Goal: Task Accomplishment & Management: Complete application form

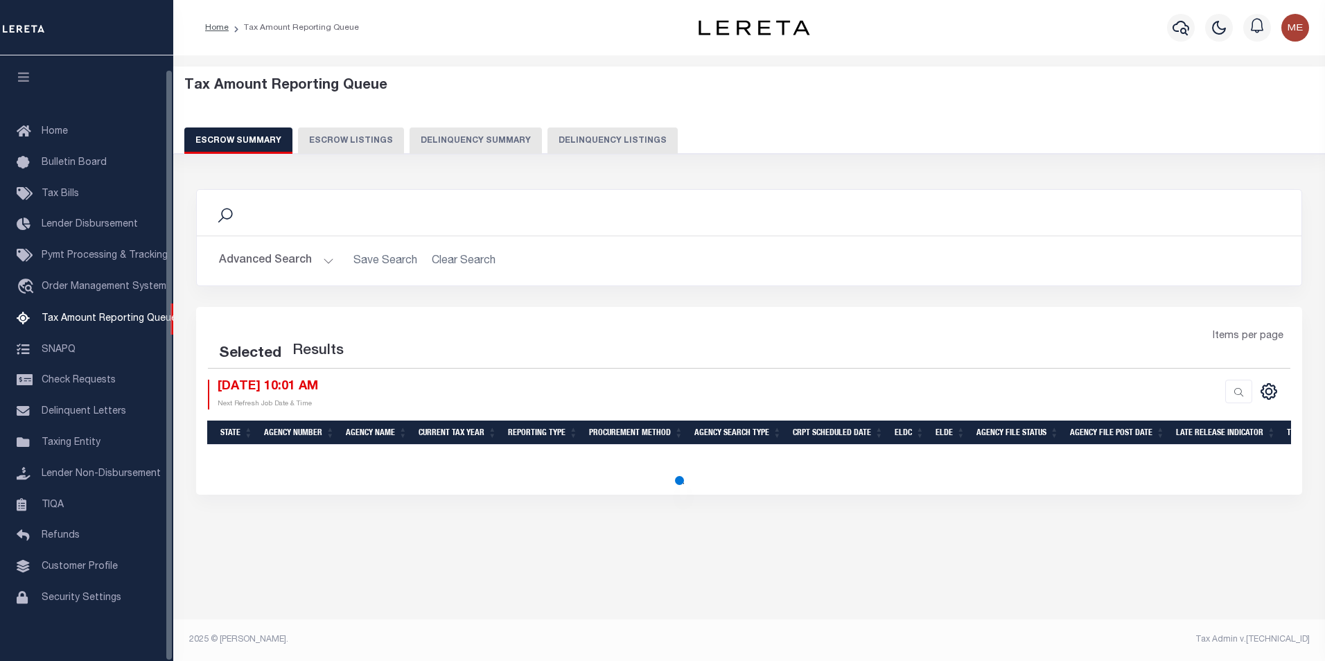
select select "100"
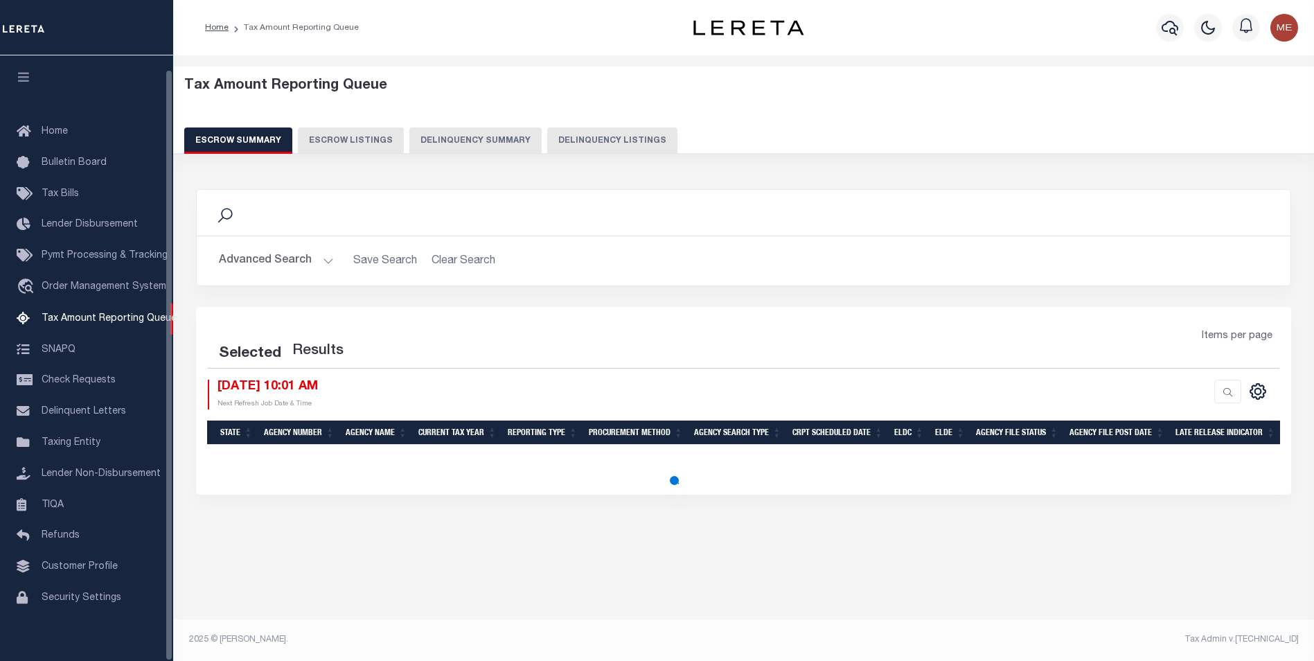
select select "100"
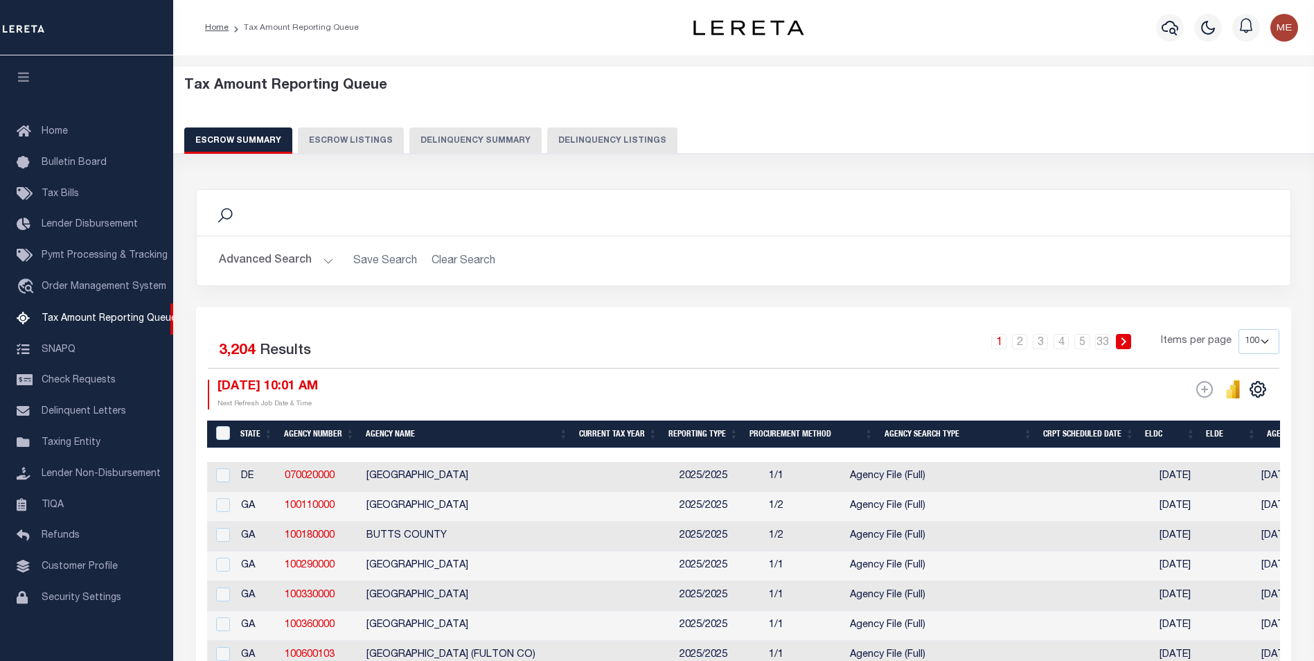
scroll to position [14, 0]
click at [578, 134] on button "Delinquency Listings" at bounding box center [612, 140] width 130 height 26
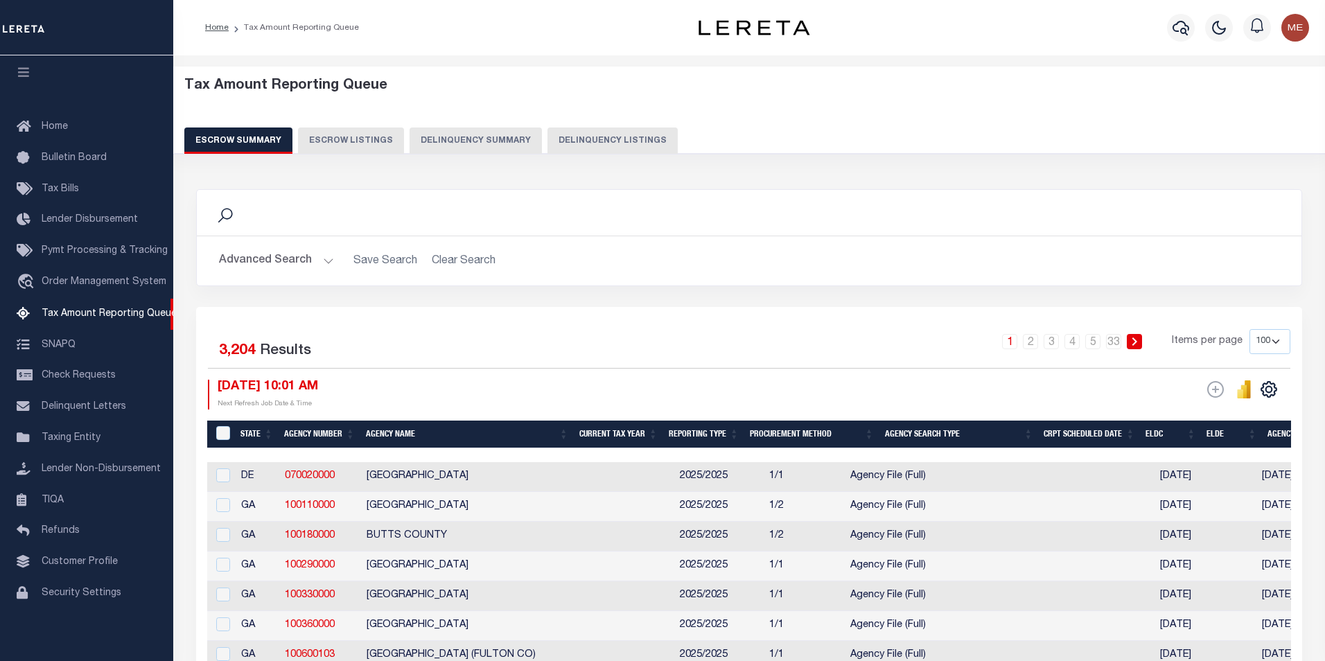
select select "100"
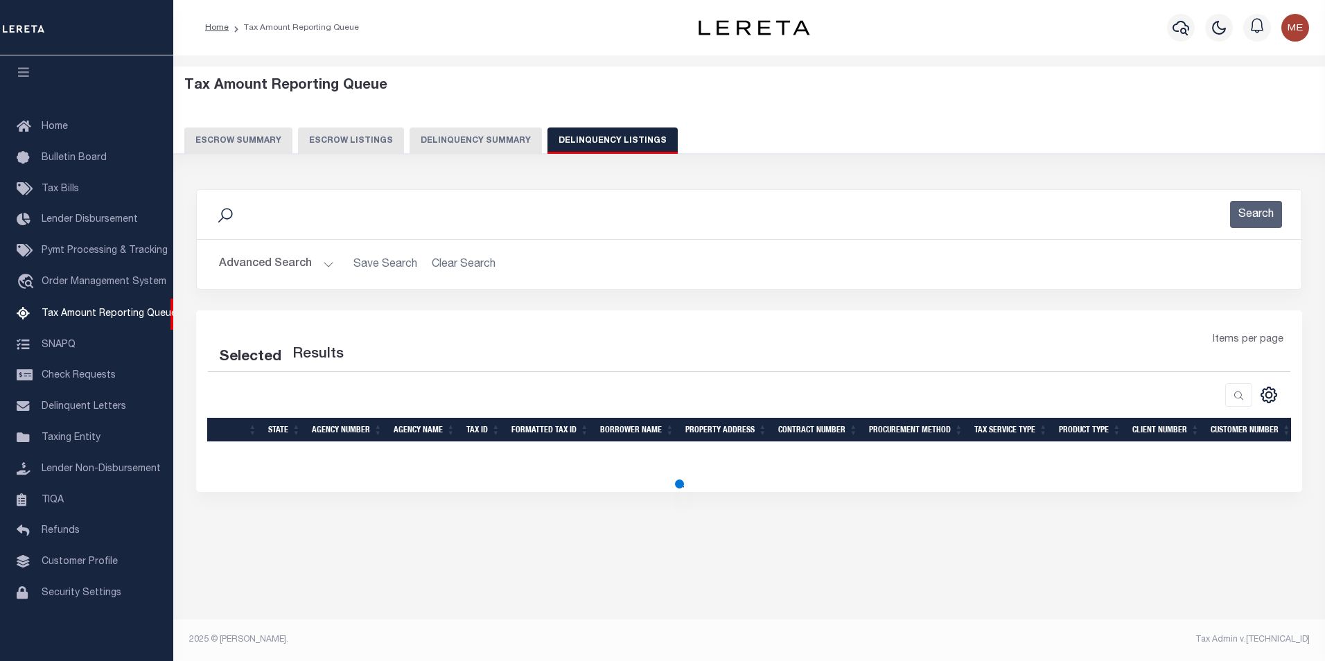
select select "100"
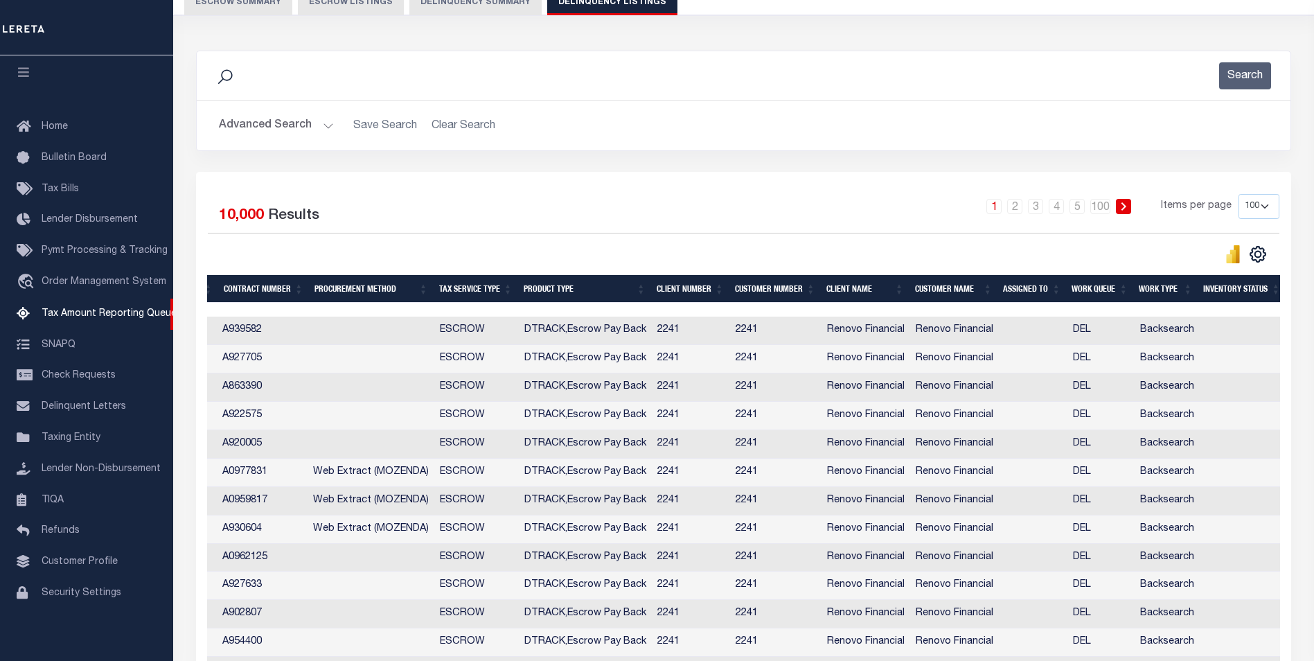
scroll to position [0, 1009]
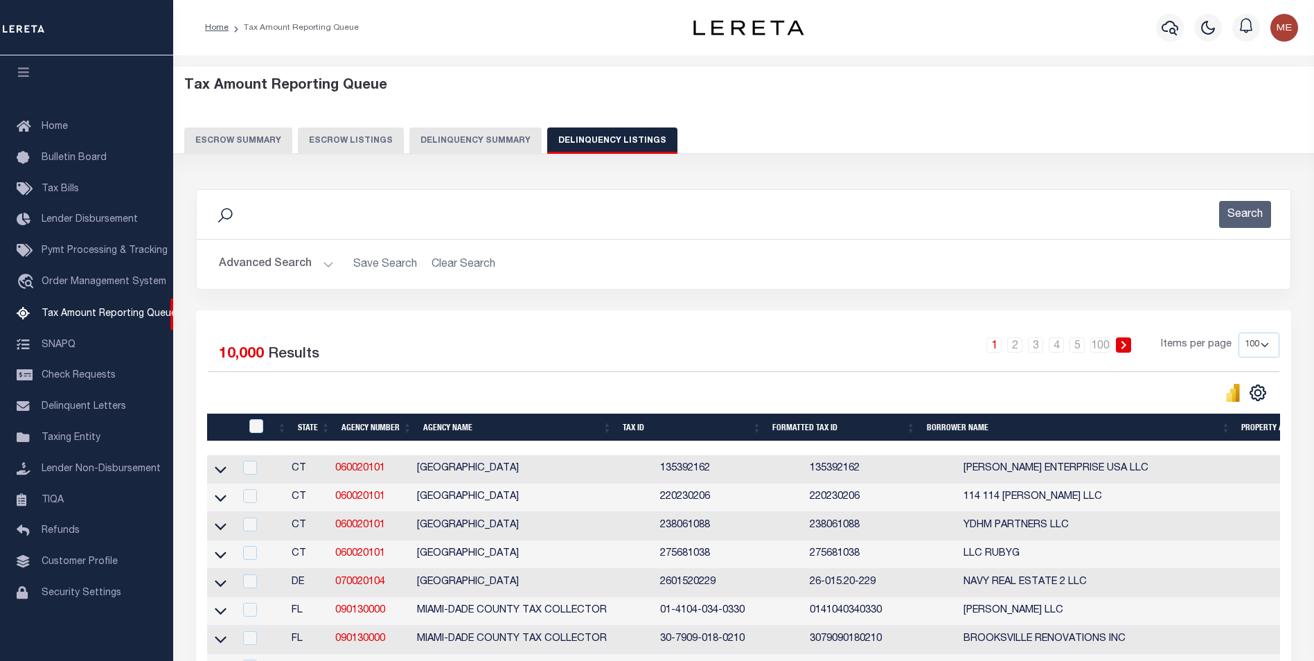
click at [322, 263] on button "Advanced Search" at bounding box center [276, 264] width 115 height 27
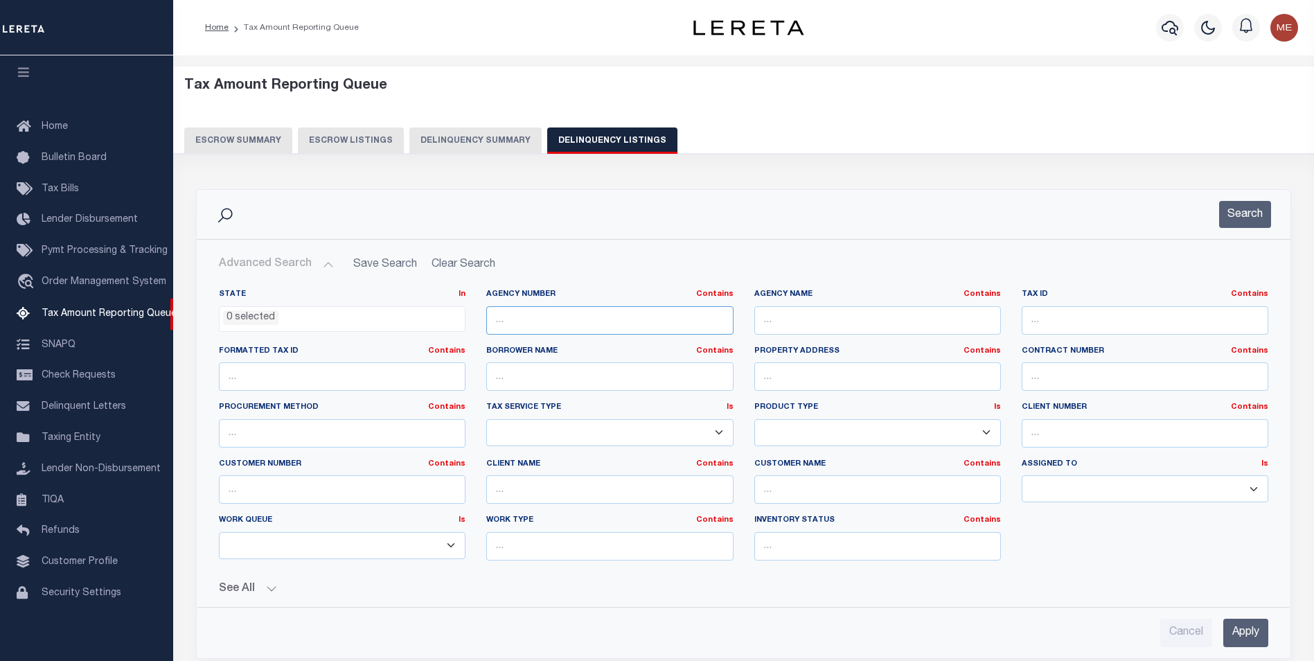
click at [561, 315] on input "text" at bounding box center [609, 320] width 247 height 28
paste input "457002300"
type input "457002300"
click at [1236, 638] on input "Apply" at bounding box center [1245, 633] width 45 height 28
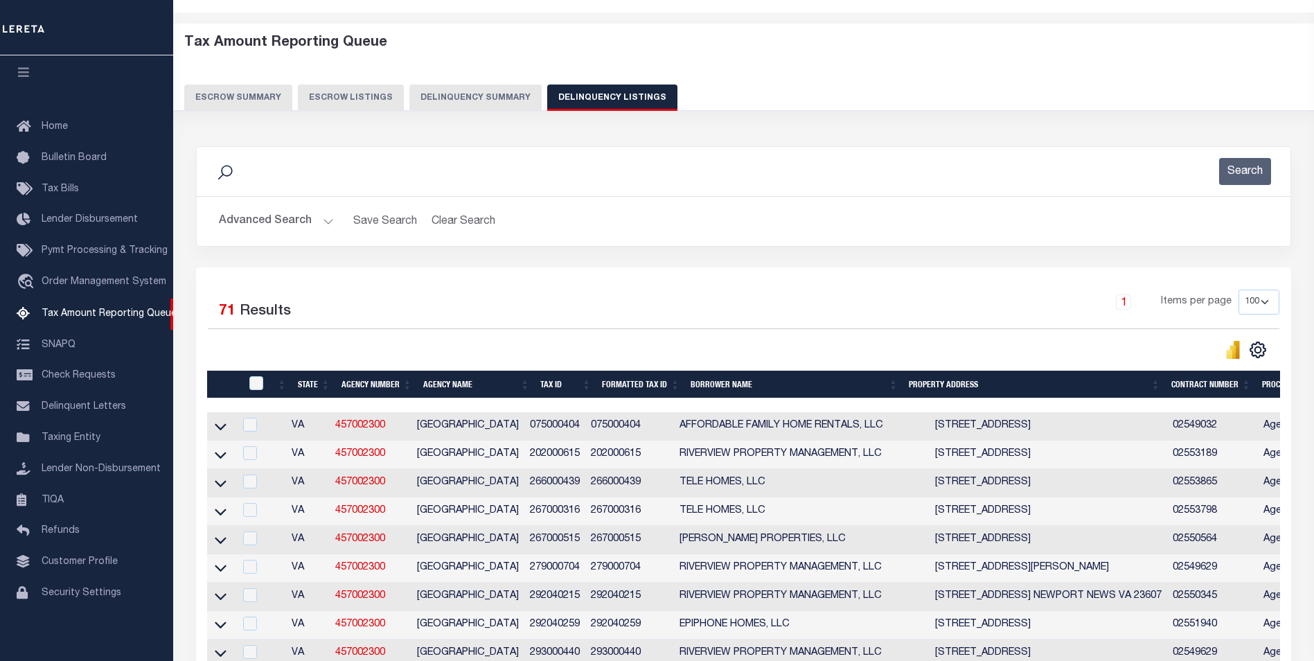
click at [462, 96] on button "Delinquency Summary" at bounding box center [475, 98] width 132 height 26
select select
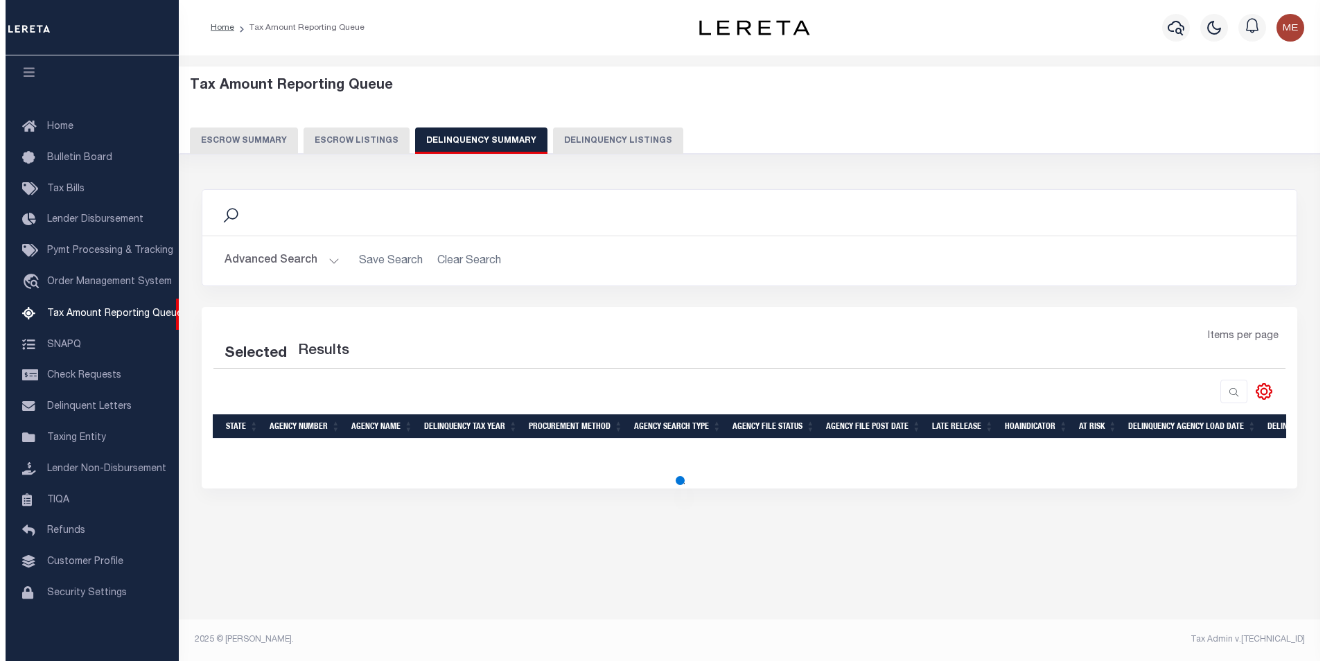
scroll to position [0, 0]
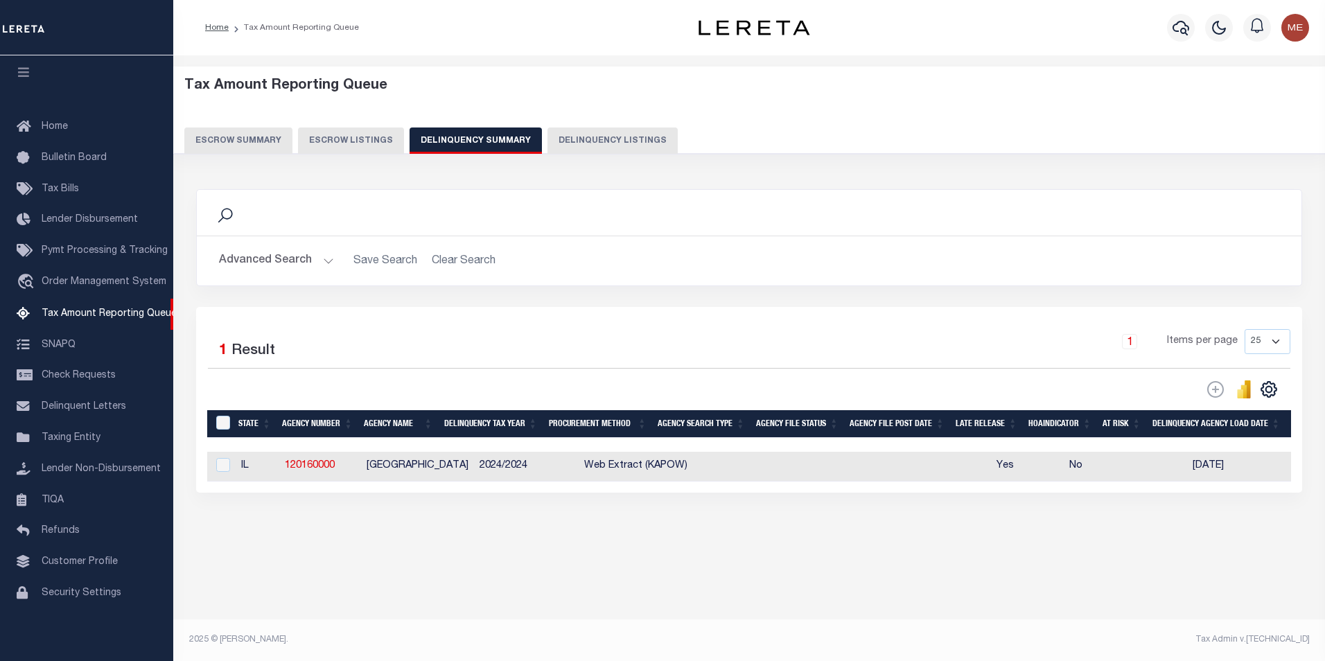
click at [312, 260] on button "Advanced Search" at bounding box center [276, 260] width 115 height 27
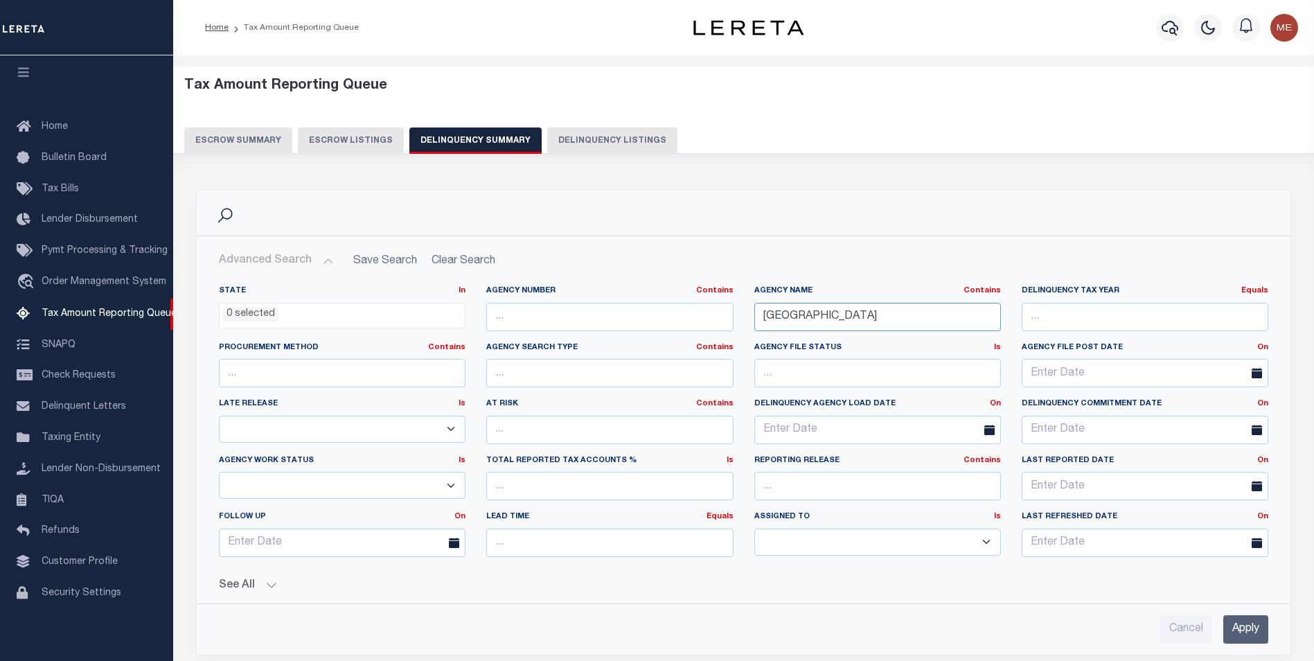
click at [842, 323] on input "cook county" at bounding box center [877, 317] width 247 height 28
click at [699, 319] on input "text" at bounding box center [609, 317] width 247 height 28
paste input "120160000"
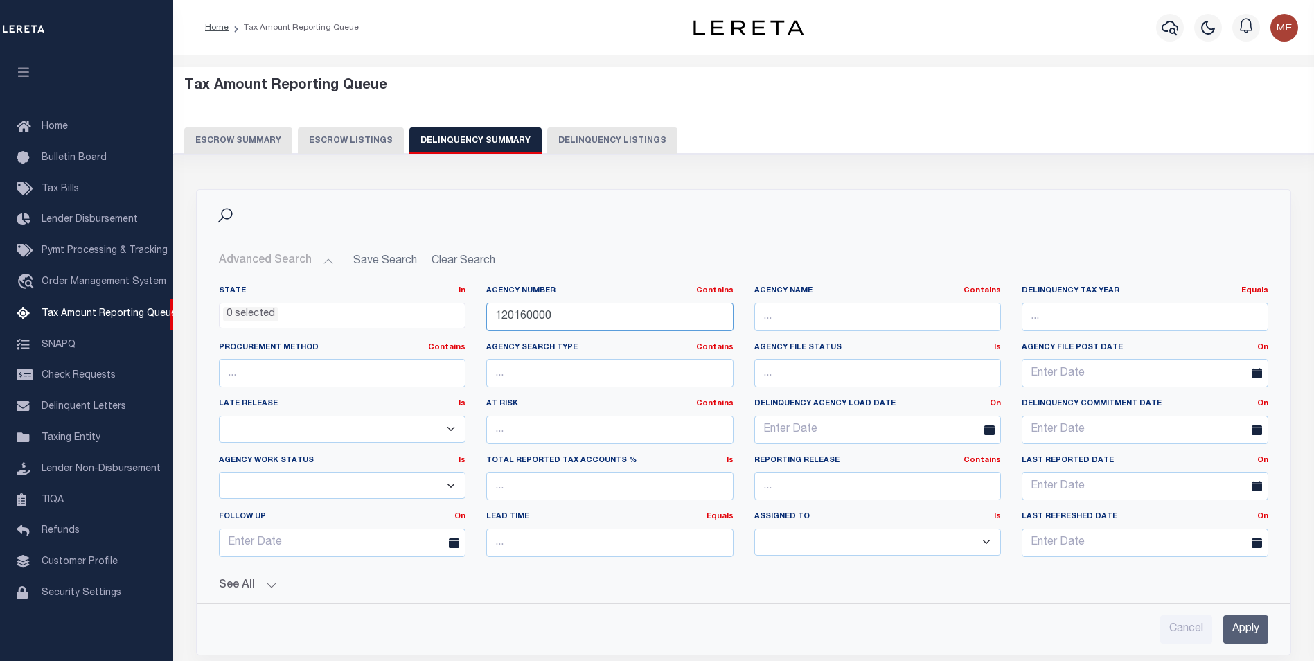
type input "120160000"
click at [1254, 635] on input "Apply" at bounding box center [1245, 629] width 45 height 28
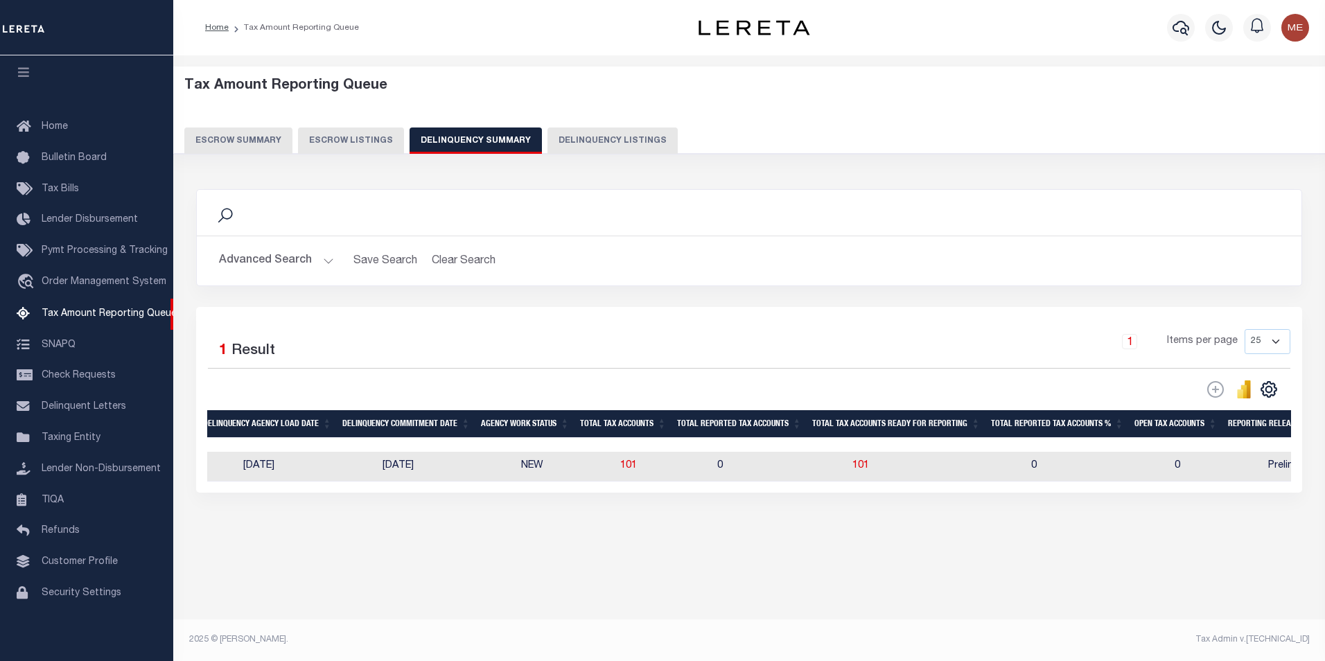
scroll to position [0, 464]
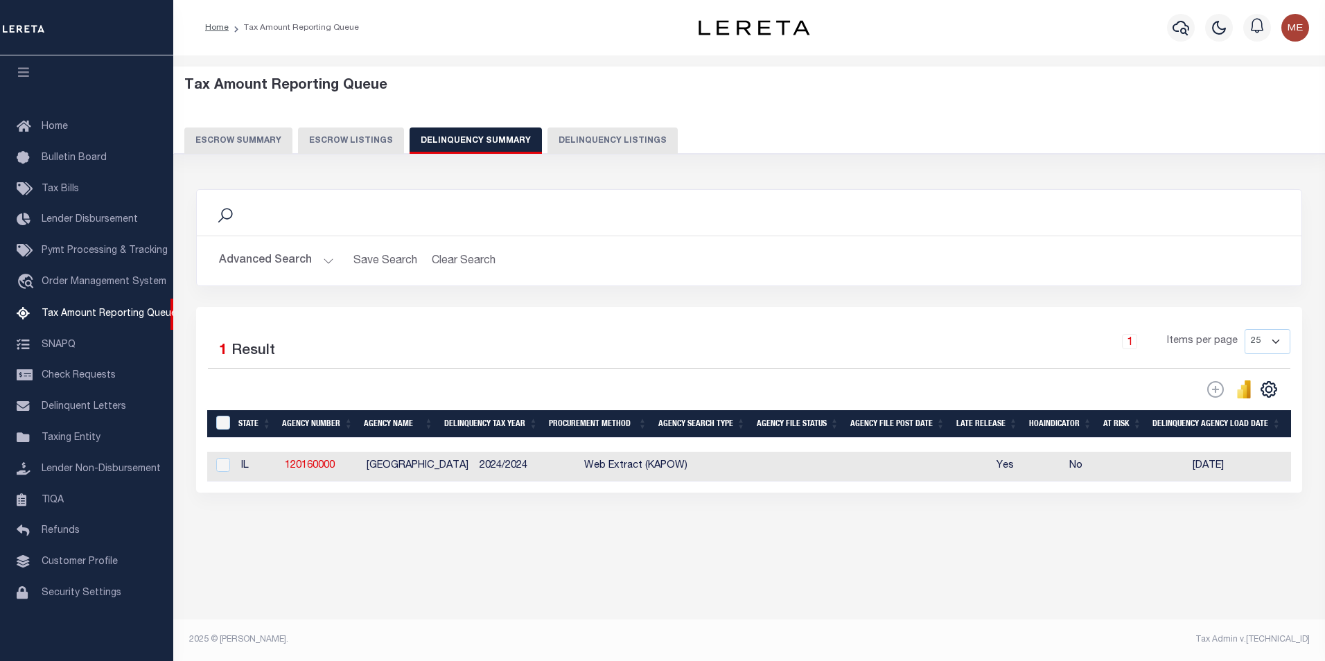
click at [214, 468] on div at bounding box center [221, 465] width 17 height 15
checkbox input "true"
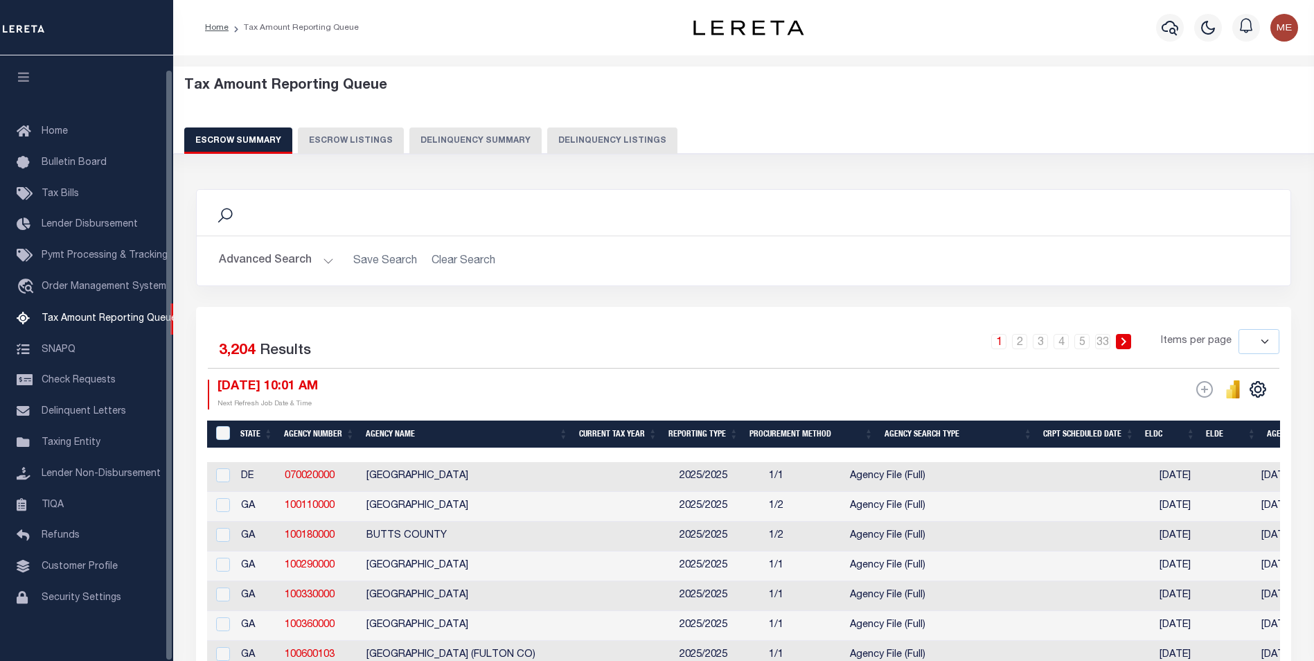
select select
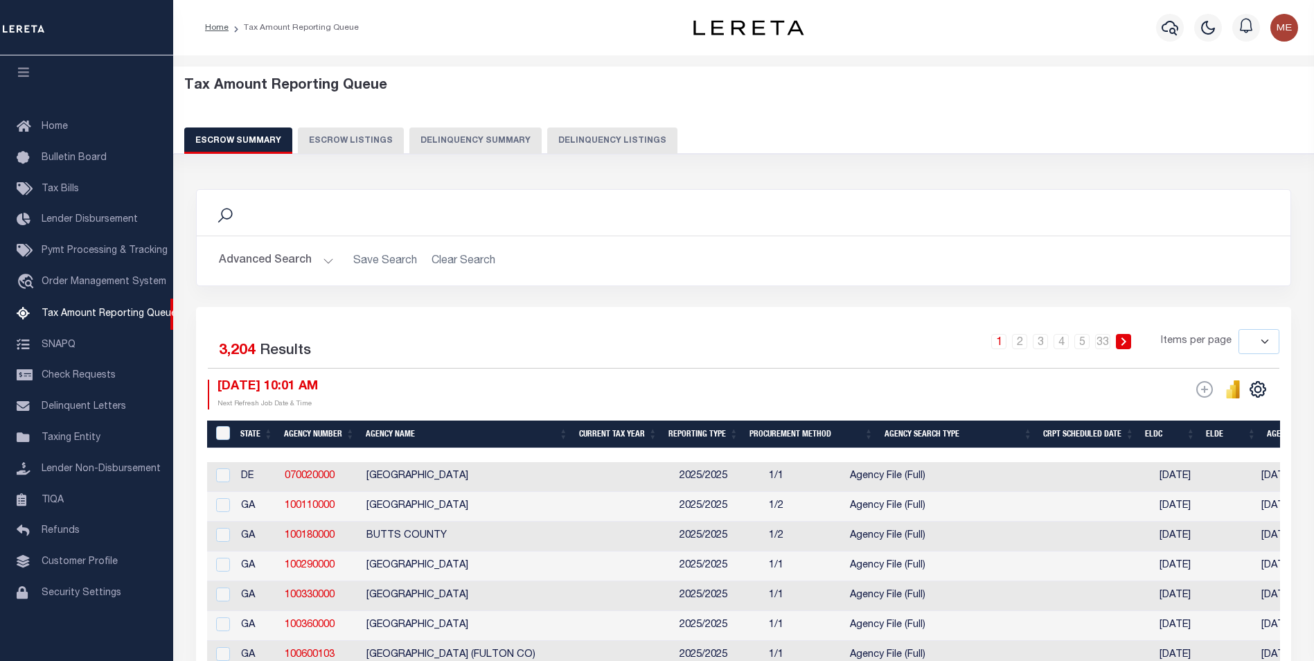
click at [423, 148] on button "Delinquency Summary" at bounding box center [475, 140] width 132 height 26
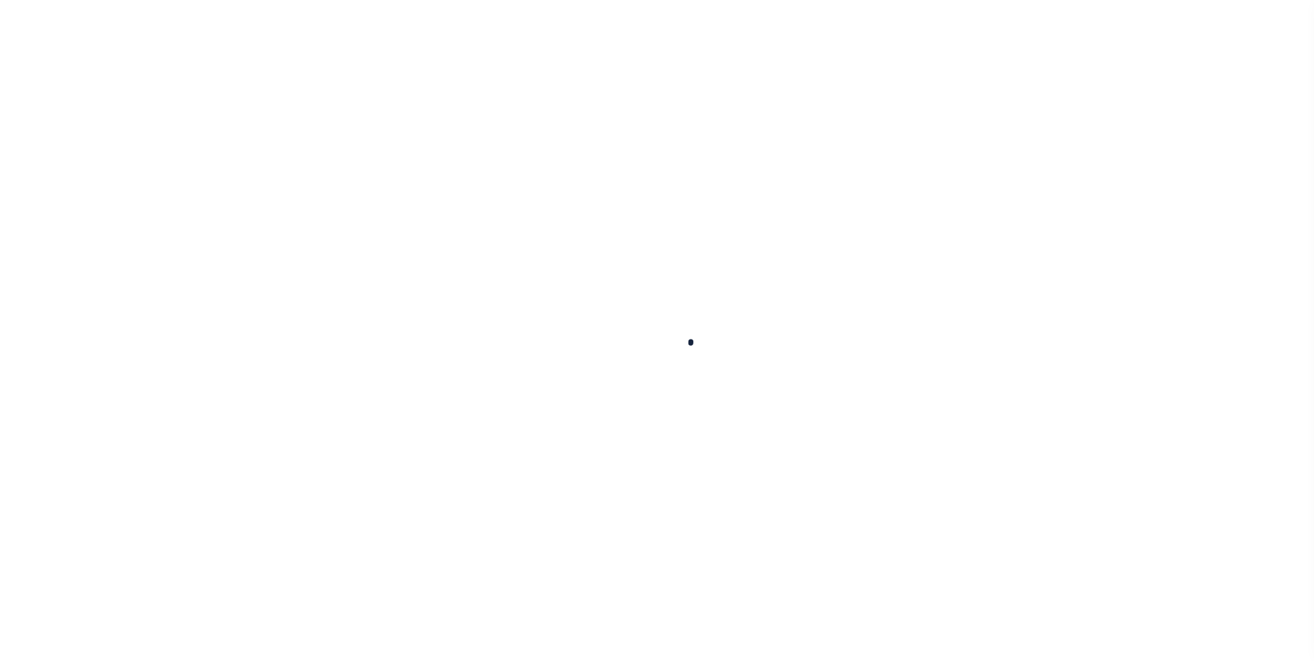
select select "100"
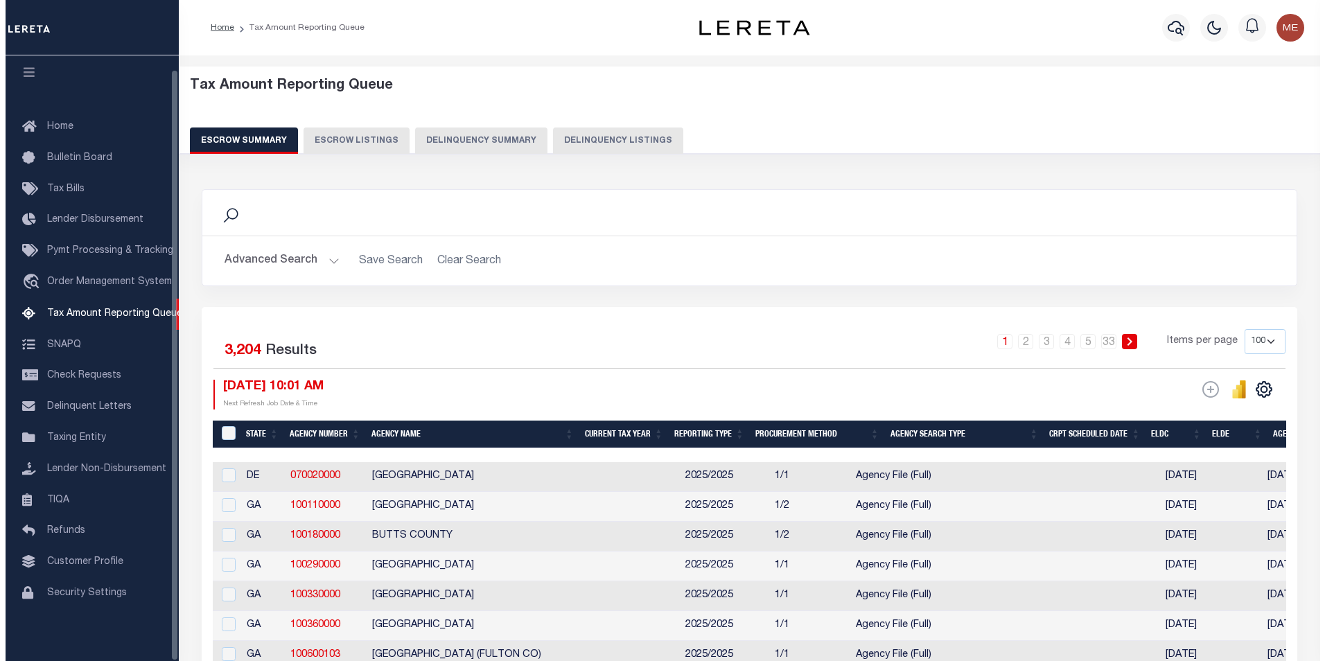
scroll to position [14, 0]
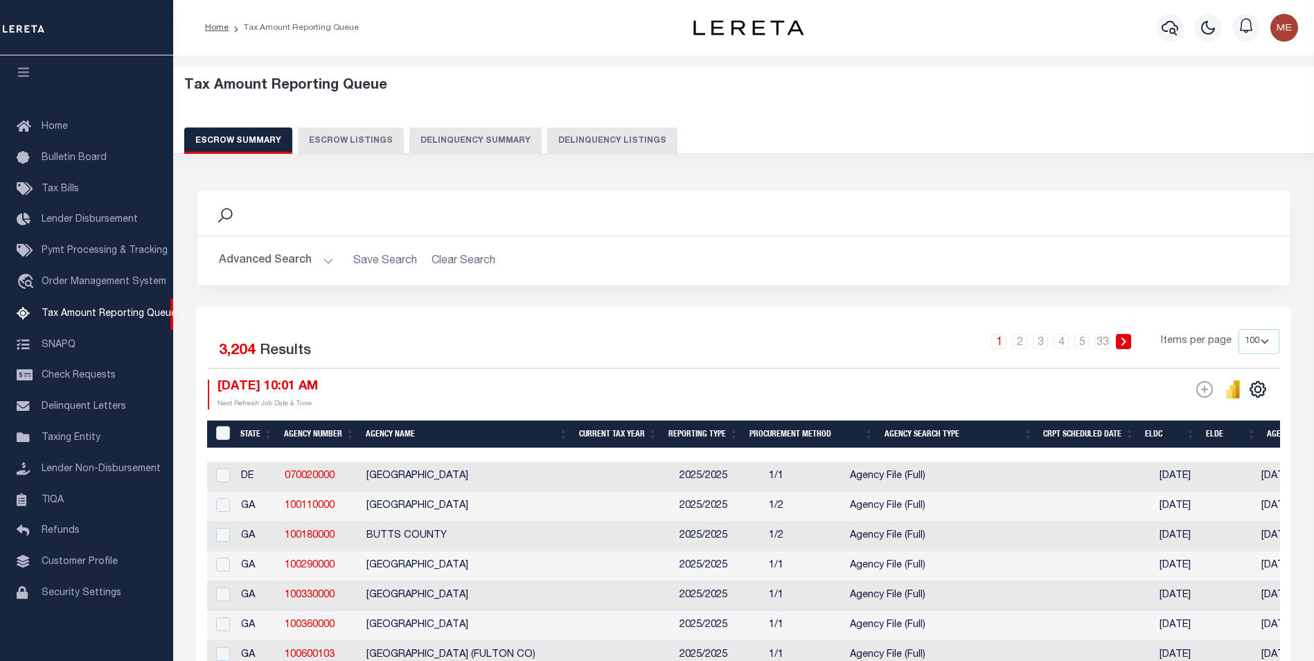
click at [469, 136] on button "Delinquency Summary" at bounding box center [475, 140] width 132 height 26
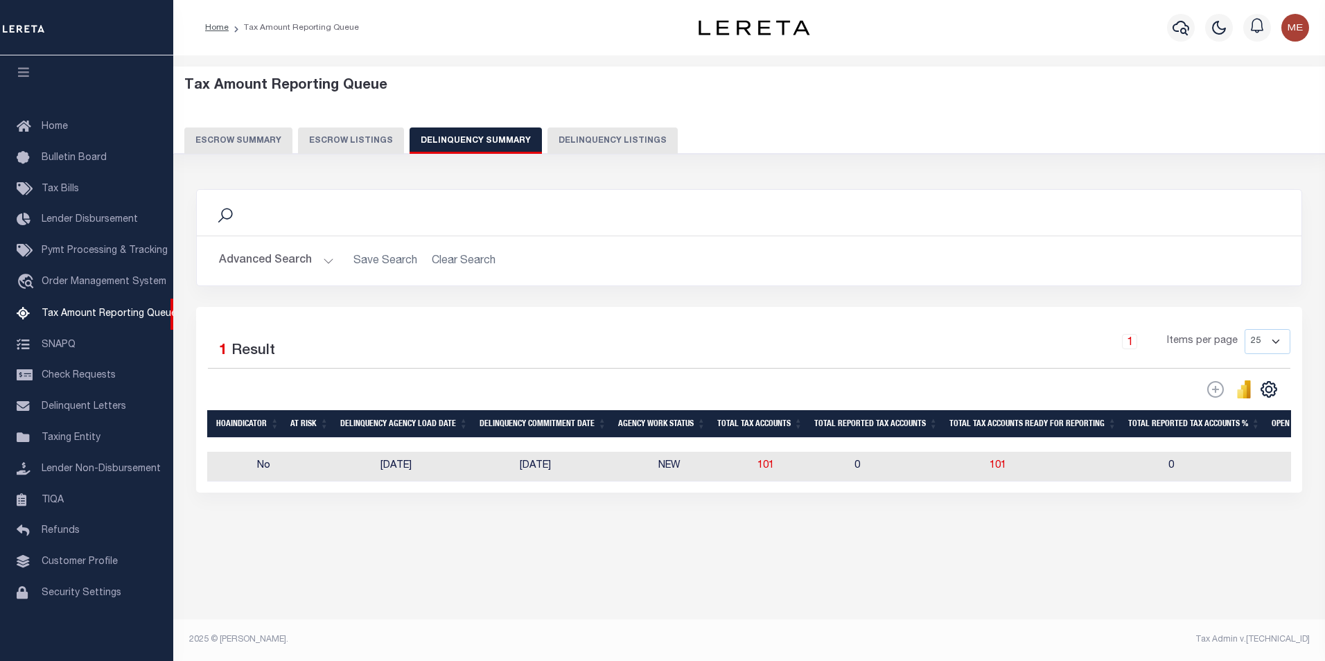
scroll to position [0, 743]
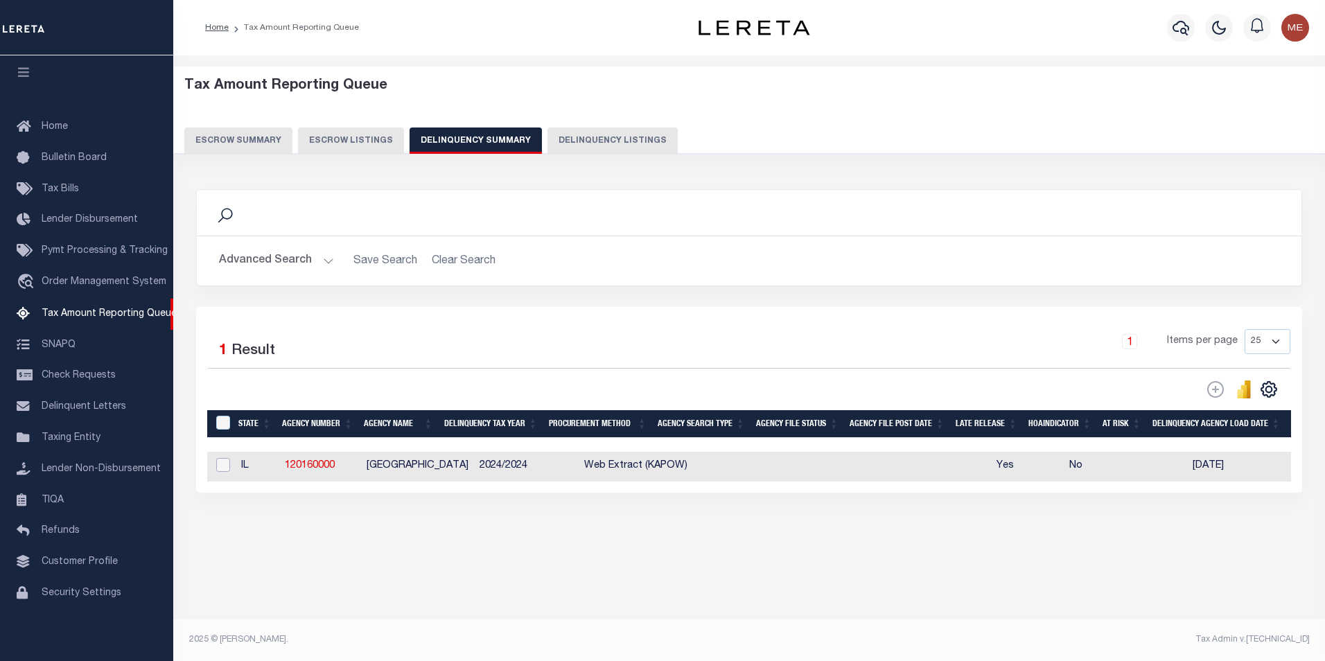
click at [220, 469] on input "checkbox" at bounding box center [223, 465] width 14 height 14
checkbox input "true"
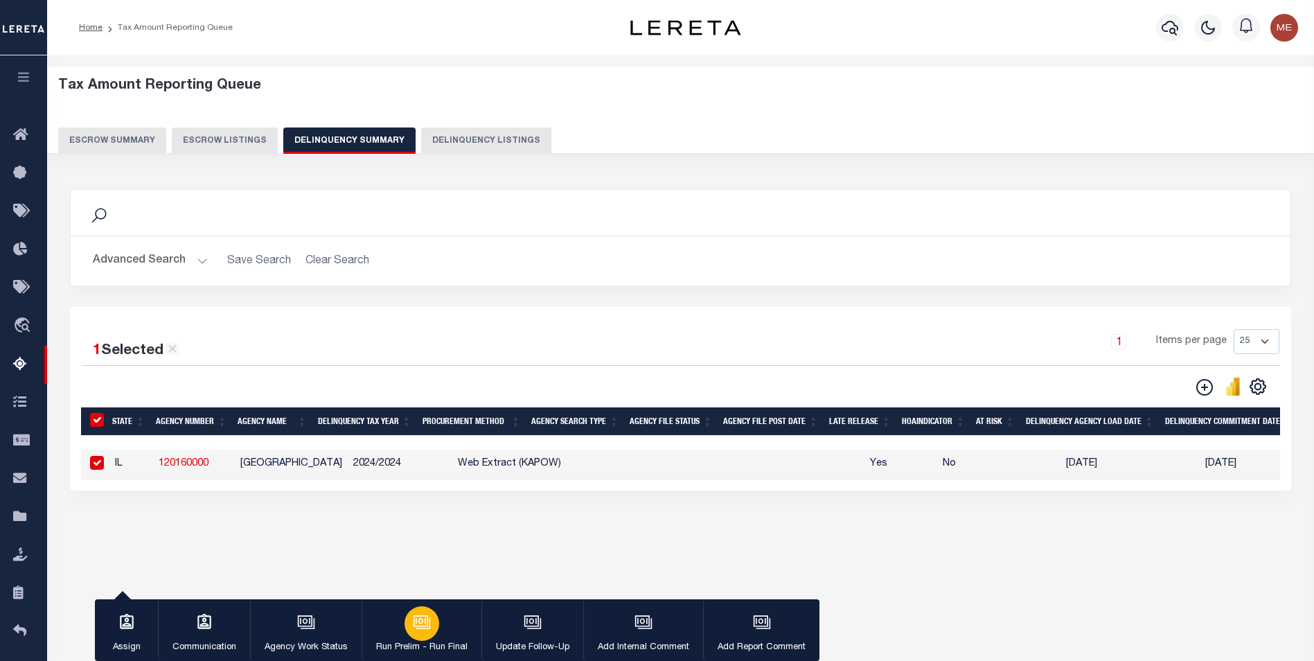
click at [407, 632] on div "button" at bounding box center [422, 623] width 35 height 35
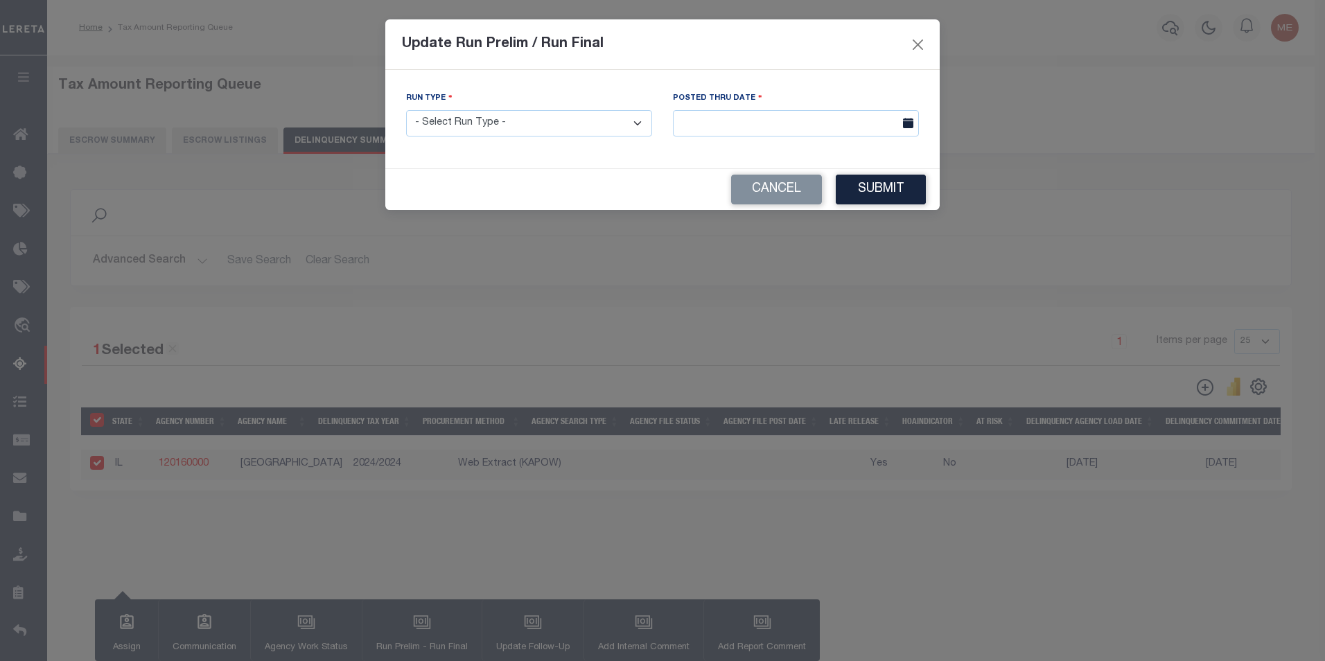
click at [524, 134] on select "- Select Run Type - Prelim Run Final Run" at bounding box center [529, 123] width 246 height 27
select select "P"
click at [406, 110] on select "- Select Run Type - Prelim Run Final Run" at bounding box center [529, 123] width 246 height 27
click at [759, 105] on div "Posted Thru Date" at bounding box center [796, 114] width 246 height 46
click at [754, 113] on input "text" at bounding box center [796, 123] width 246 height 27
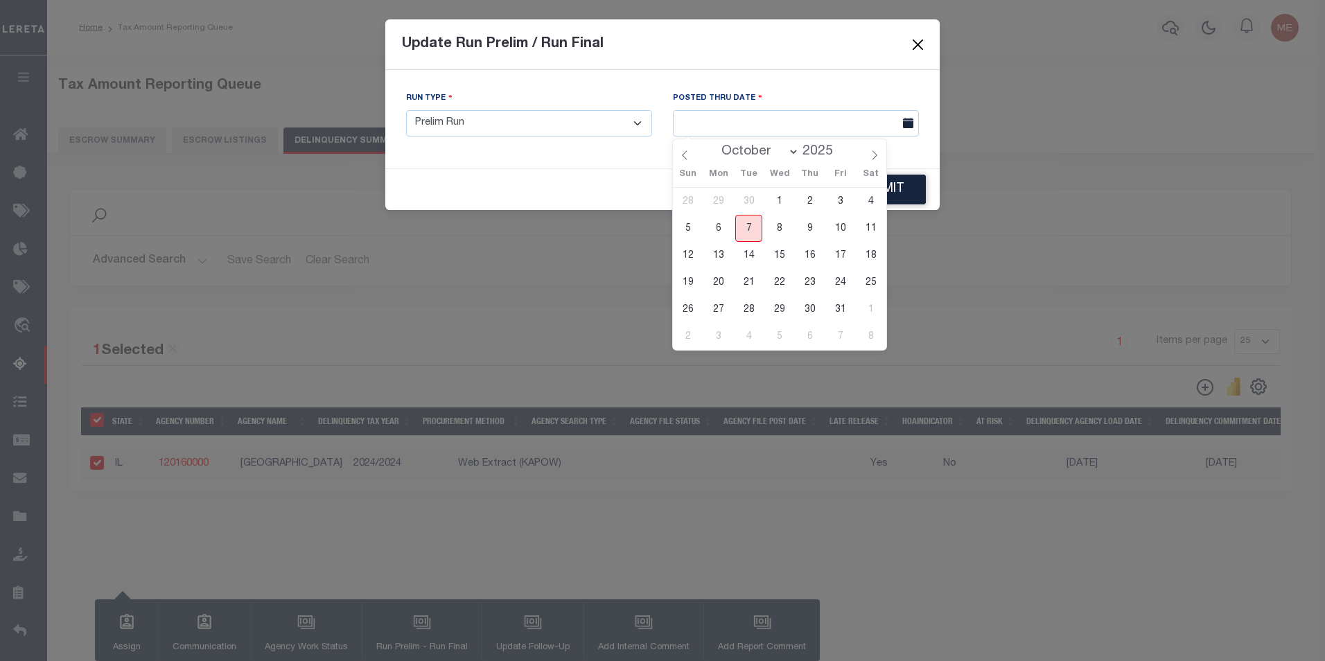
click at [751, 226] on span "7" at bounding box center [748, 228] width 27 height 27
type input "[DATE]"
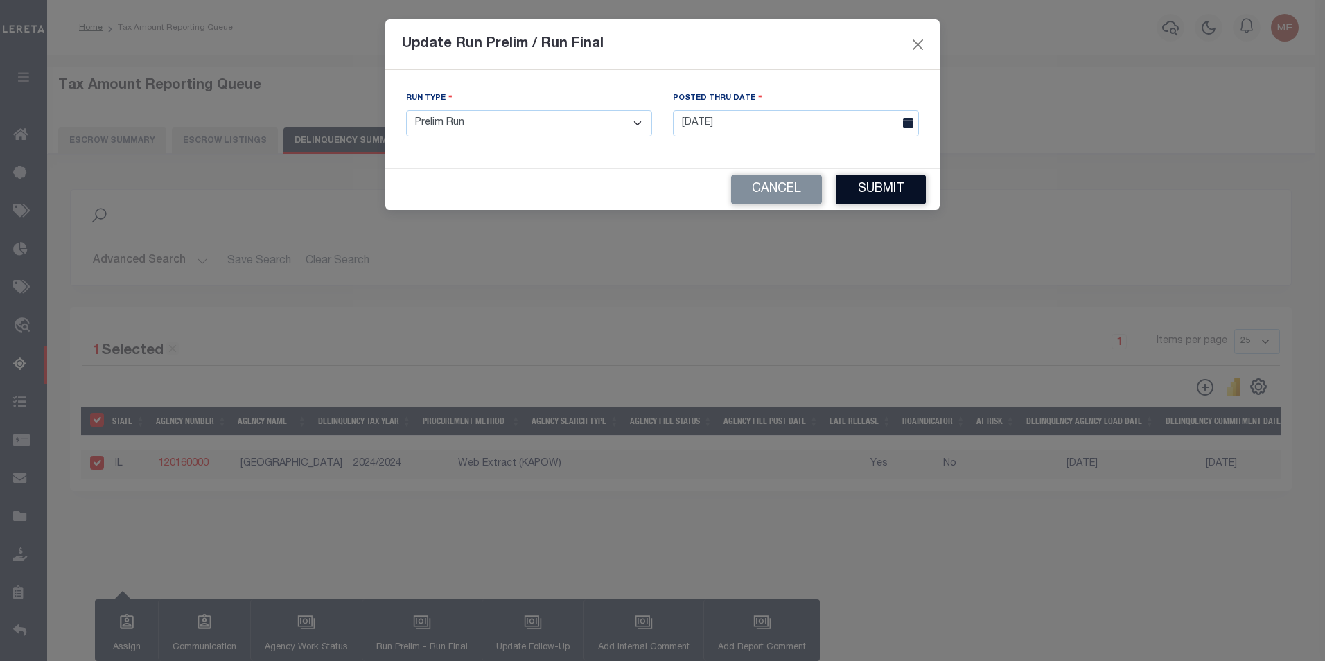
click at [869, 187] on button "Submit" at bounding box center [881, 190] width 90 height 30
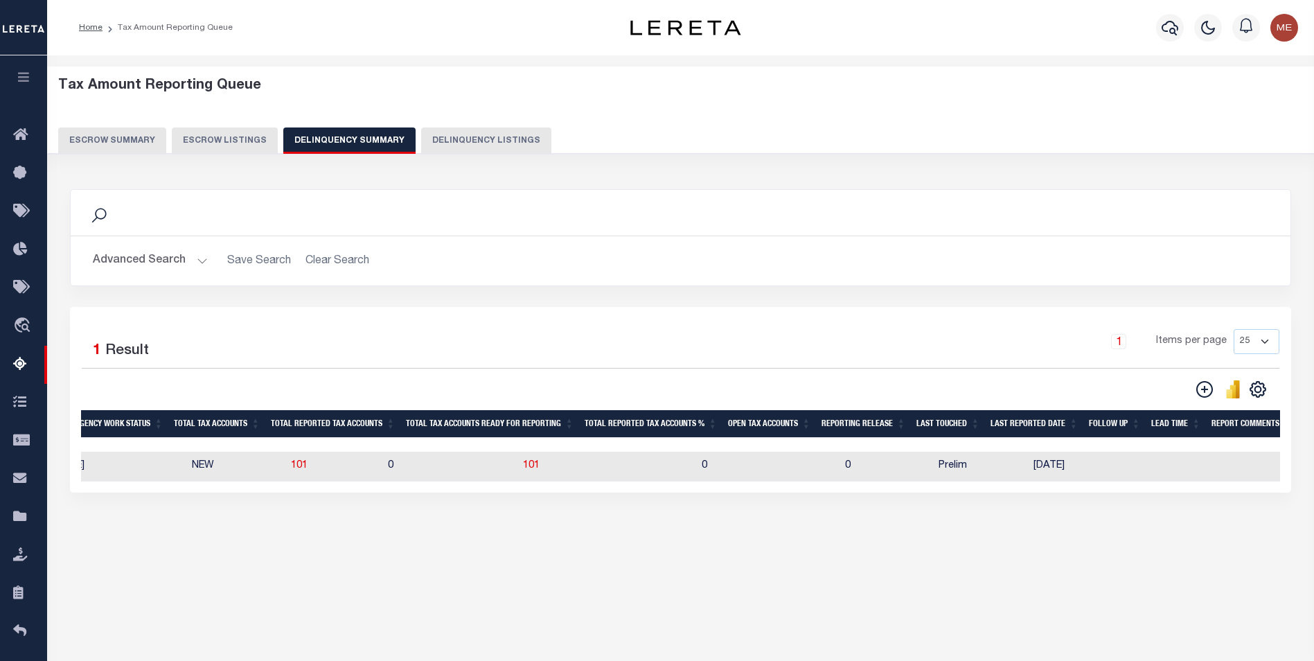
scroll to position [0, 1152]
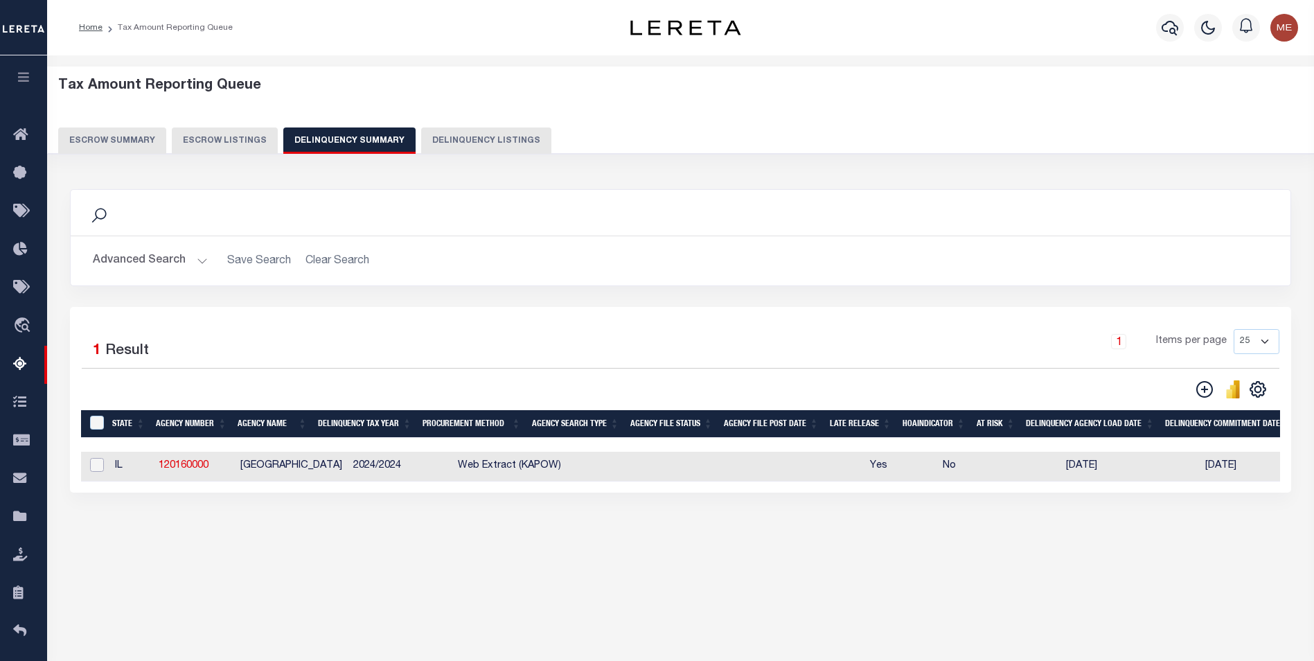
click at [100, 472] on input "checkbox" at bounding box center [97, 465] width 14 height 14
checkbox input "true"
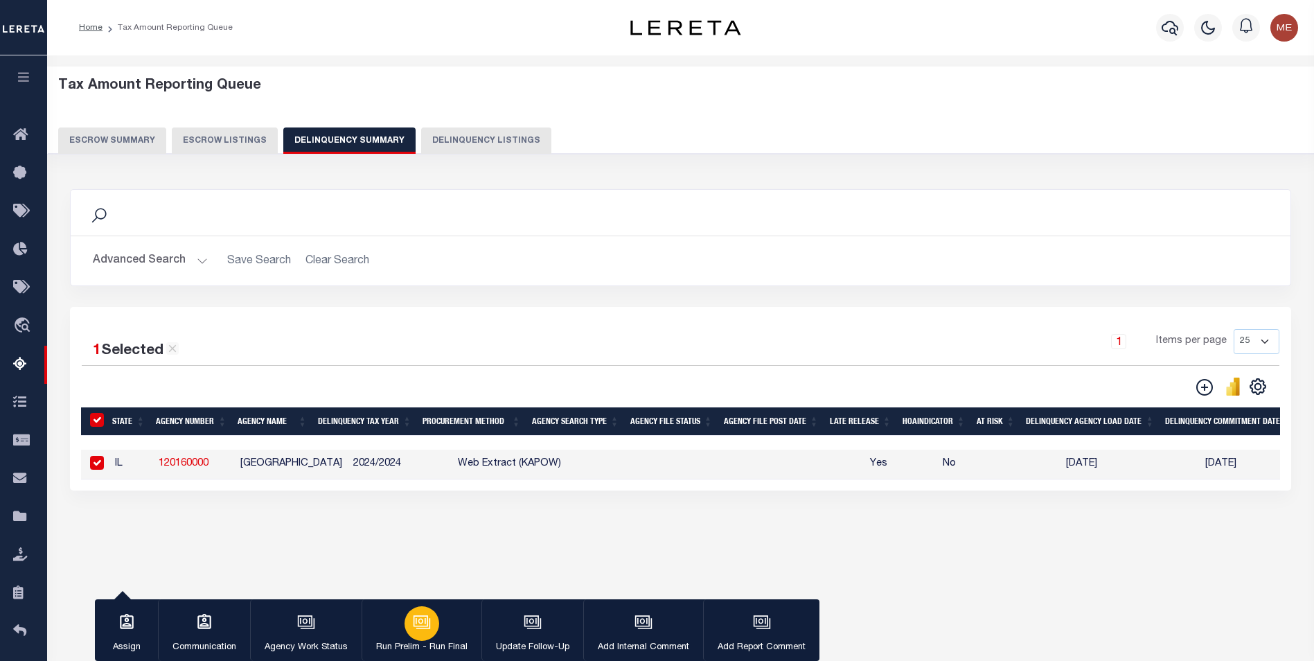
click at [441, 622] on button "Run Prelim - Run Final" at bounding box center [422, 630] width 120 height 62
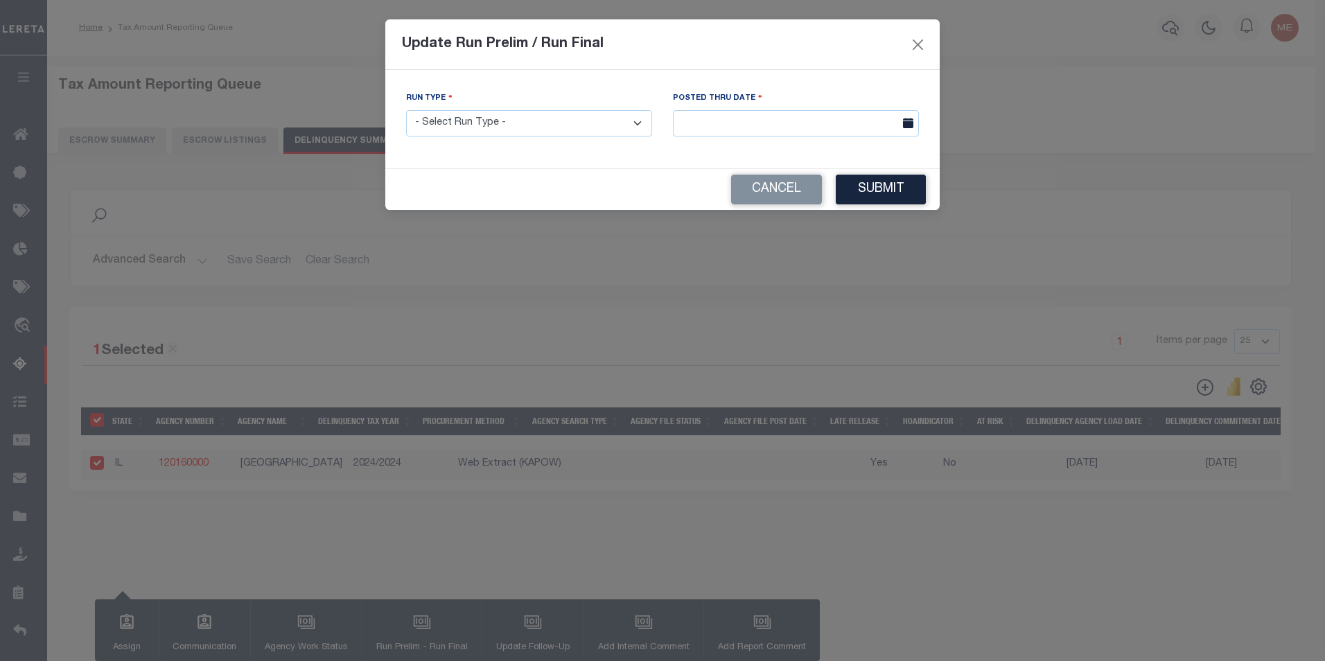
click at [473, 134] on select "- Select Run Type - Prelim Run Final Run" at bounding box center [529, 123] width 246 height 27
click at [541, 127] on select "- Select Run Type - Prelim Run Final Run" at bounding box center [529, 123] width 246 height 27
click at [542, 136] on select "- Select Run Type - Prelim Run Final Run" at bounding box center [529, 123] width 246 height 27
select select "F"
click at [406, 110] on select "- Select Run Type - Prelim Run Final Run" at bounding box center [529, 123] width 246 height 27
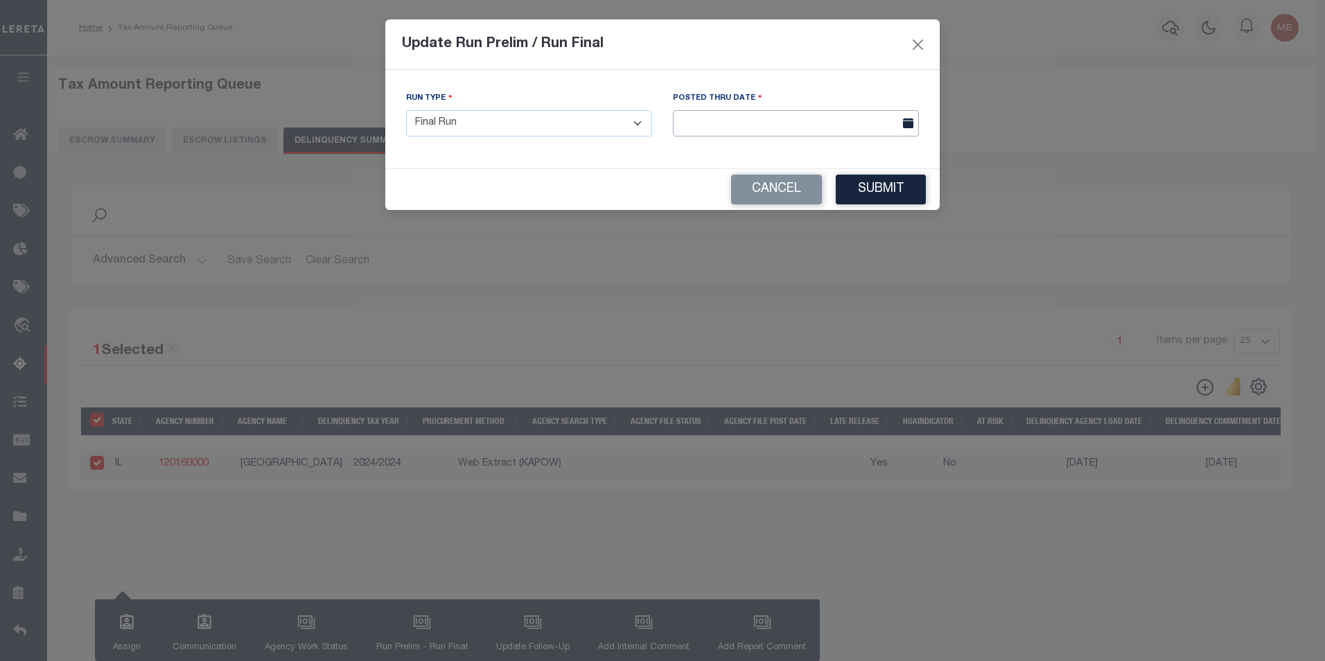
click at [831, 126] on input "text" at bounding box center [796, 123] width 246 height 27
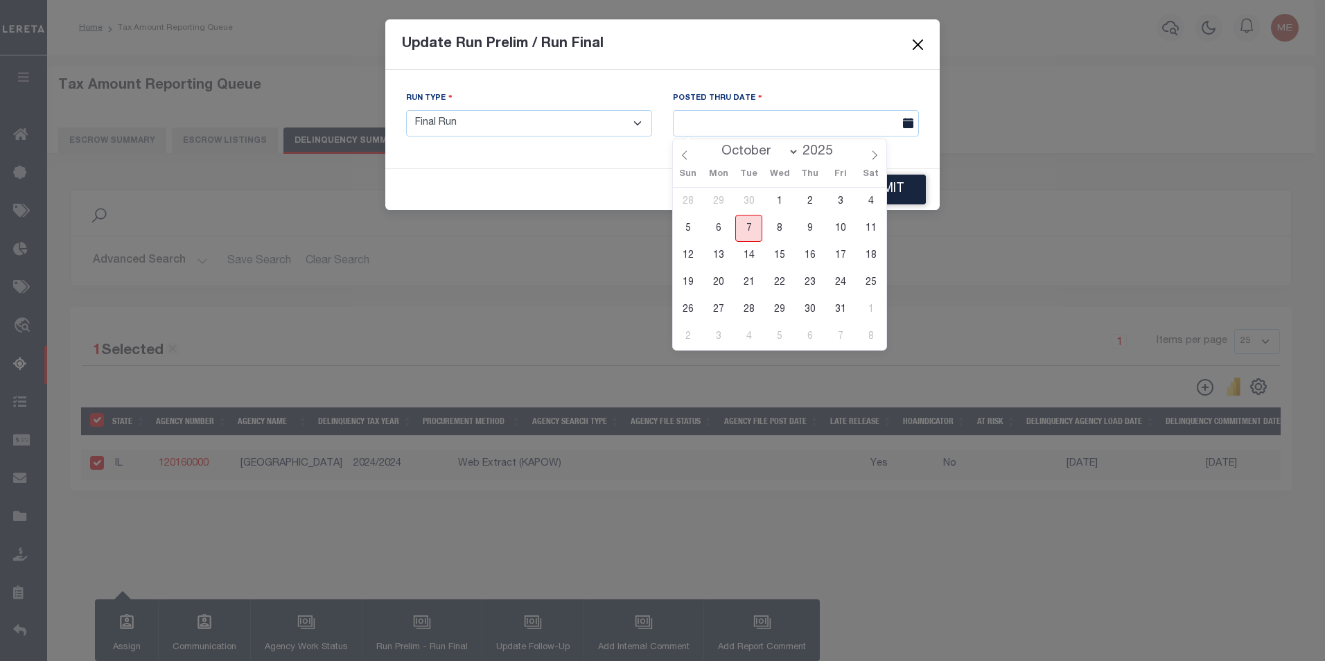
click at [745, 228] on span "7" at bounding box center [748, 228] width 27 height 27
type input "[DATE]"
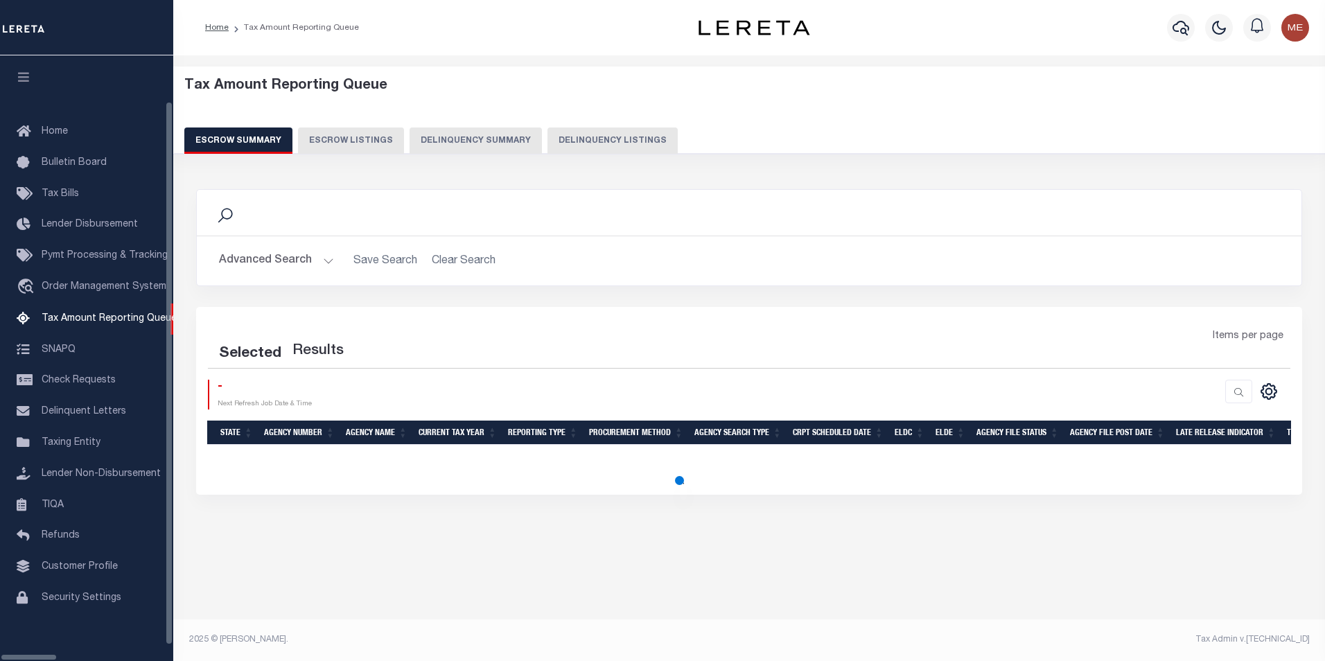
select select
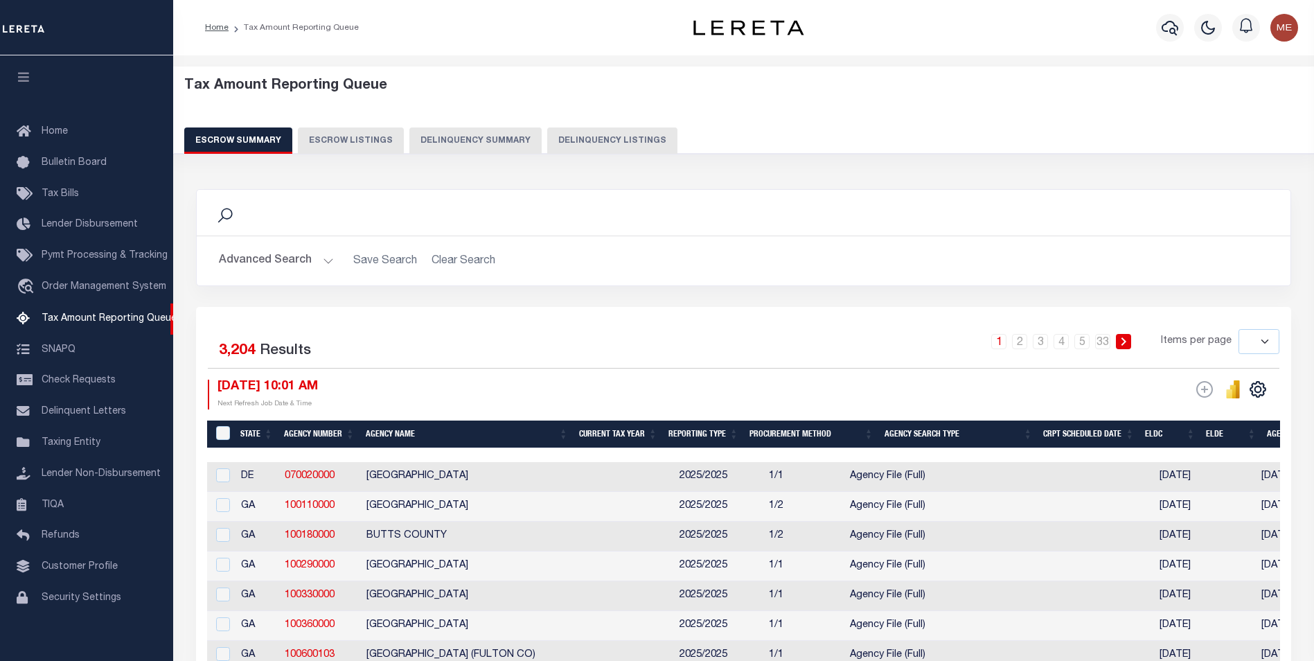
scroll to position [14, 0]
click at [436, 133] on button "Delinquency Summary" at bounding box center [475, 140] width 132 height 26
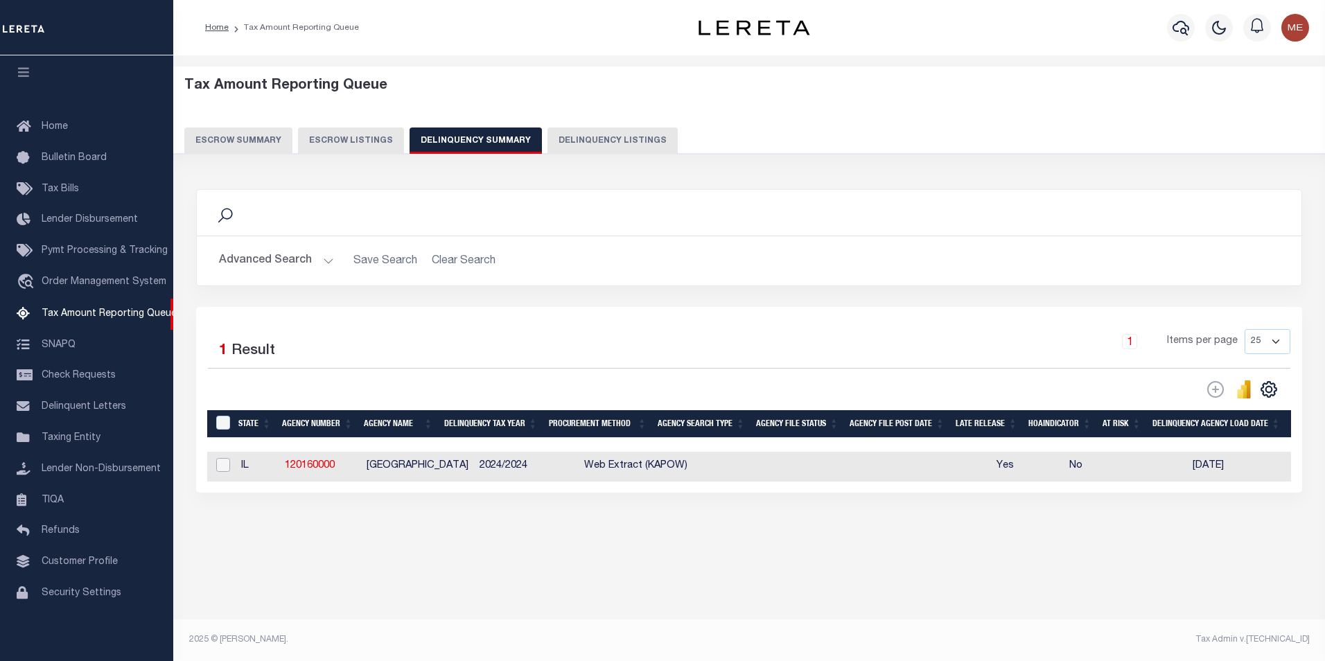
click at [218, 472] on input "checkbox" at bounding box center [223, 465] width 14 height 14
checkbox input "true"
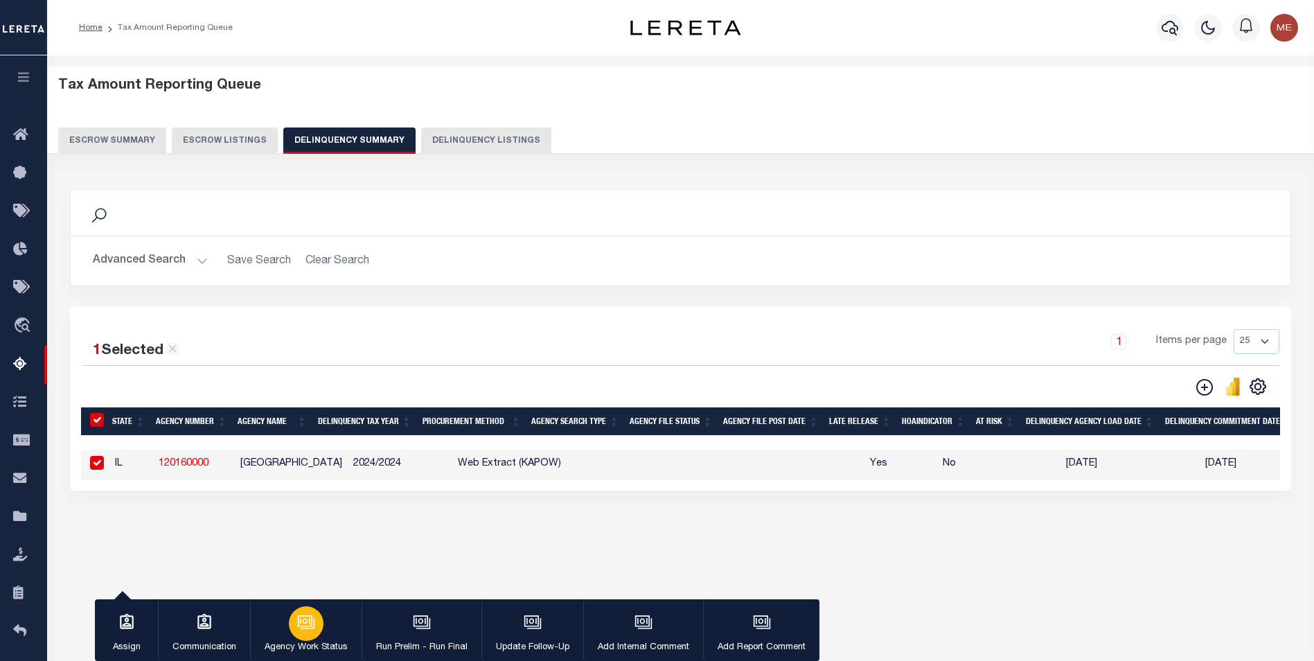
click at [334, 636] on button "Agency Work Status" at bounding box center [306, 630] width 112 height 62
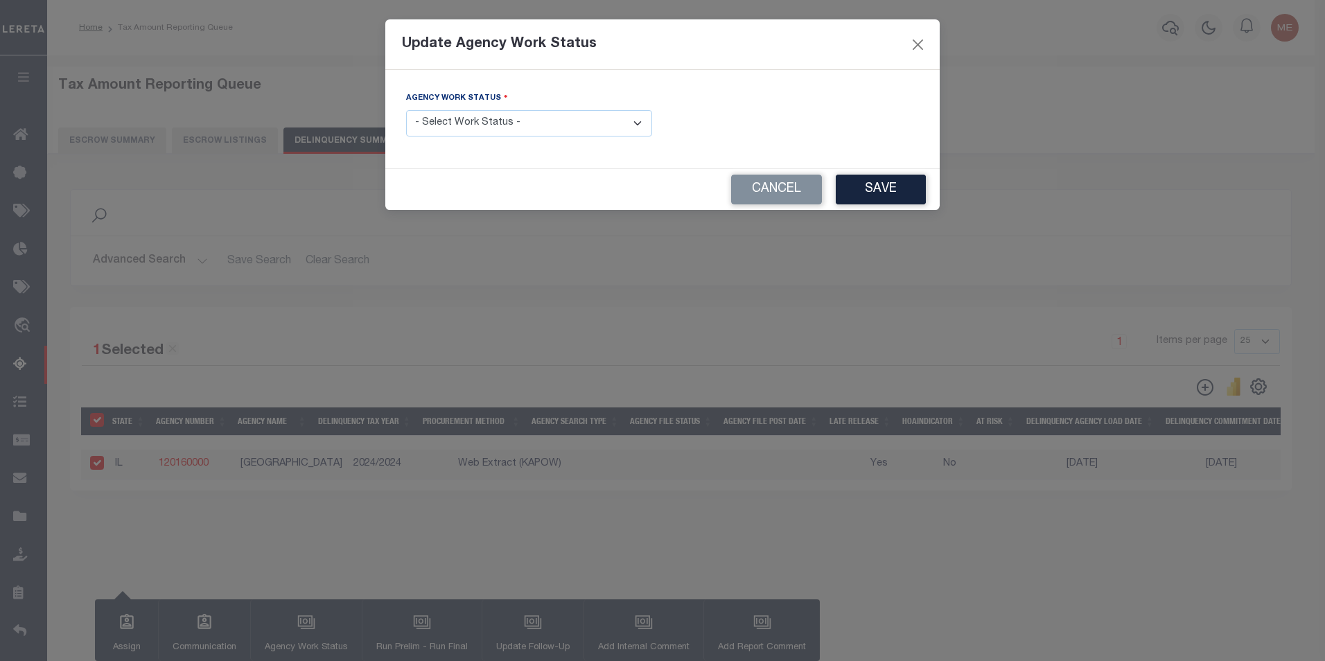
click at [512, 133] on select "- Select Work Status - In Progress Pending Agency Follow-up Pending QC Ready fo…" at bounding box center [529, 123] width 246 height 27
select select "6"
click at [406, 110] on select "- Select Work Status - In Progress Pending Agency Follow-up Pending QC Ready fo…" at bounding box center [529, 123] width 246 height 27
click at [853, 193] on button "Save" at bounding box center [881, 190] width 90 height 30
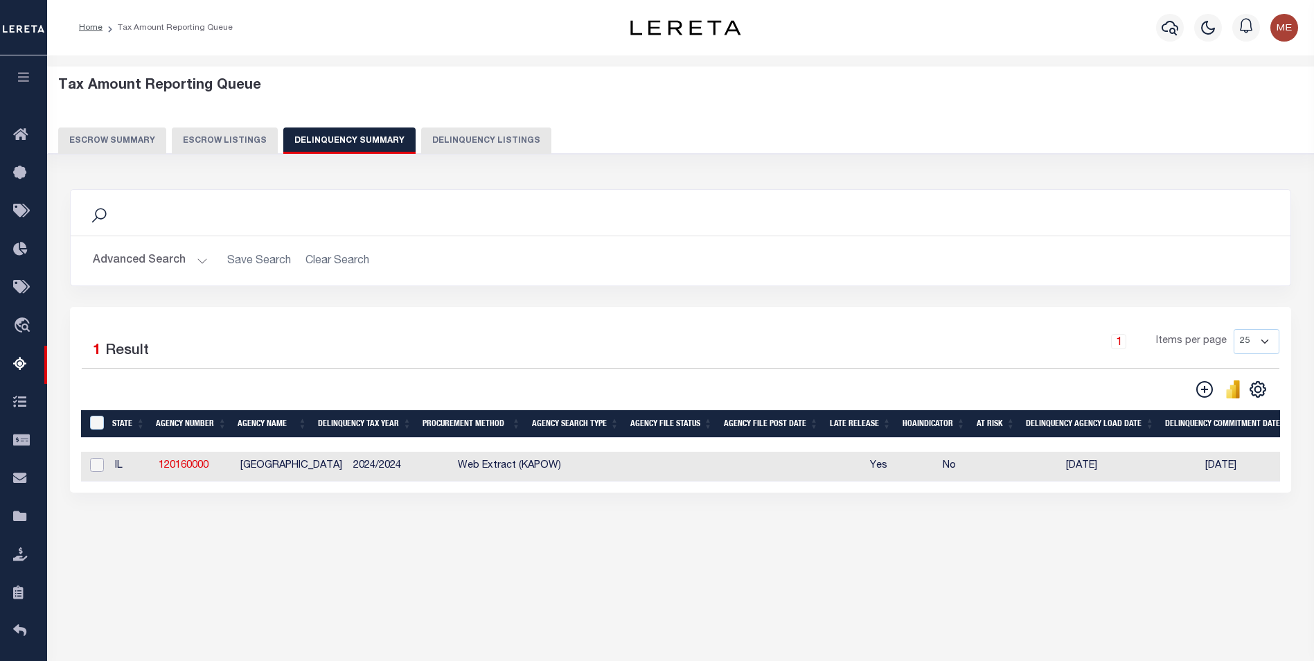
click at [97, 467] on input "checkbox" at bounding box center [97, 465] width 14 height 14
checkbox input "true"
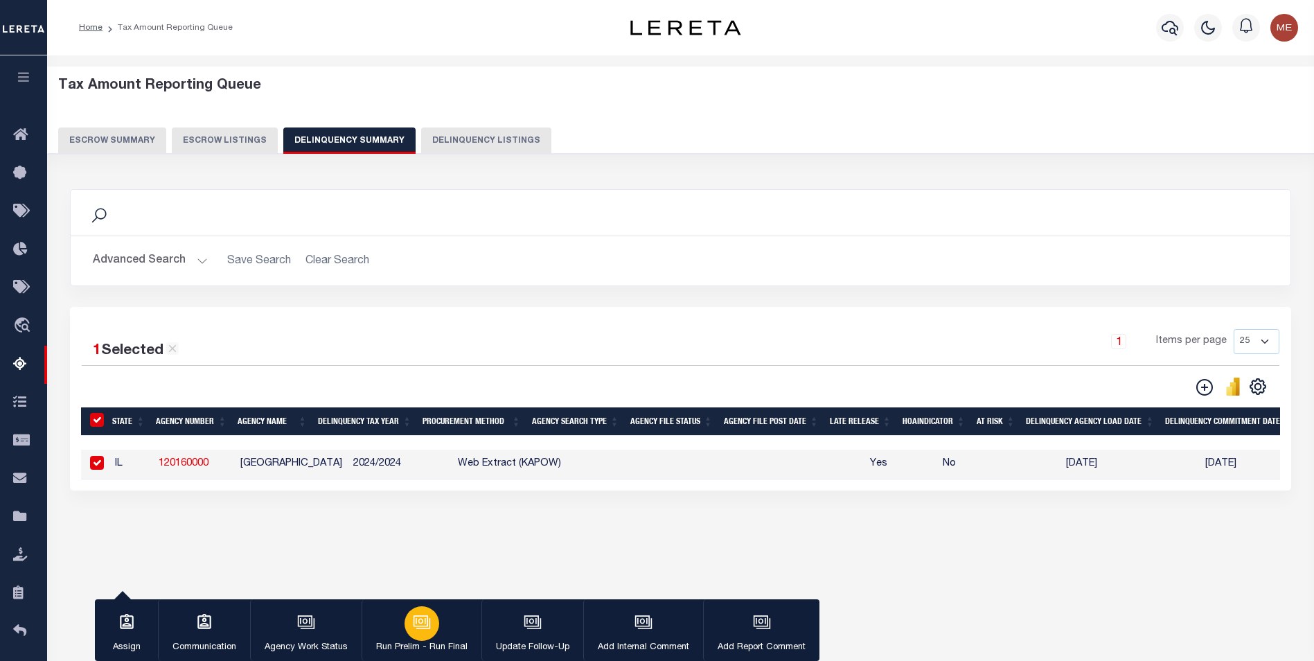
click at [408, 630] on div "button" at bounding box center [422, 623] width 35 height 35
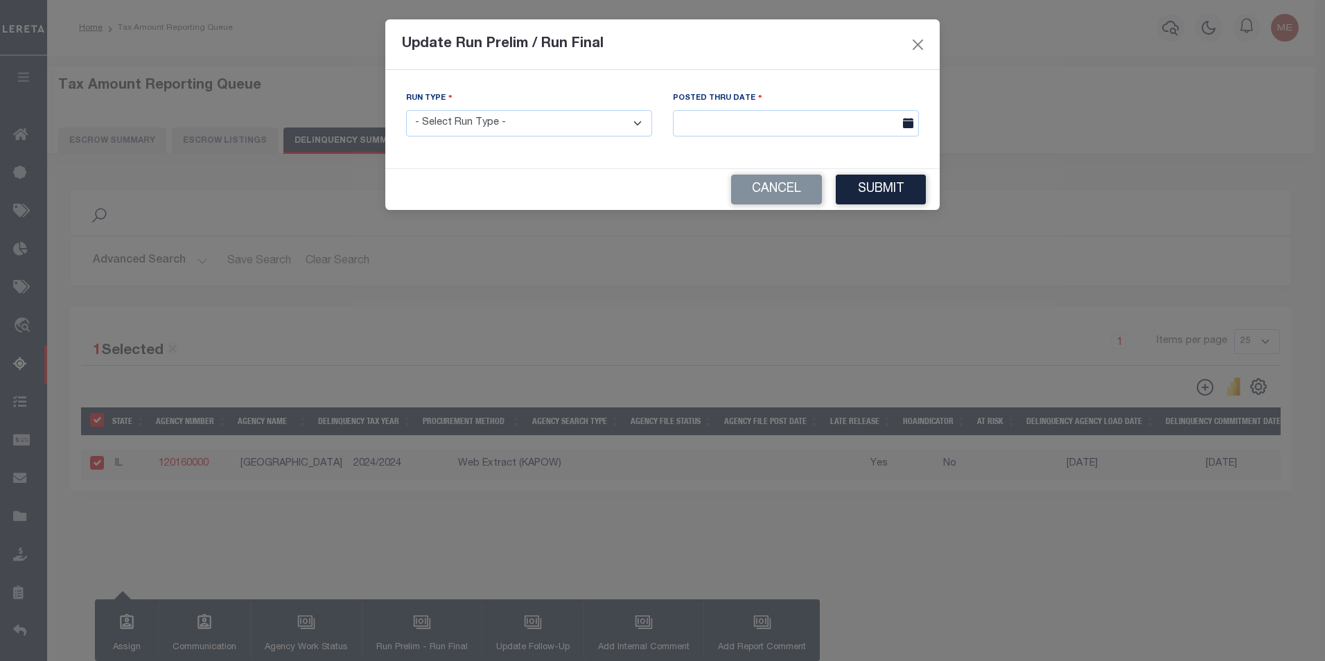
click at [511, 127] on select "- Select Run Type - Prelim Run Final Run" at bounding box center [529, 123] width 246 height 27
select select "F"
click at [406, 110] on select "- Select Run Type - Prelim Run Final Run" at bounding box center [529, 123] width 246 height 27
click at [782, 114] on input "text" at bounding box center [796, 123] width 246 height 27
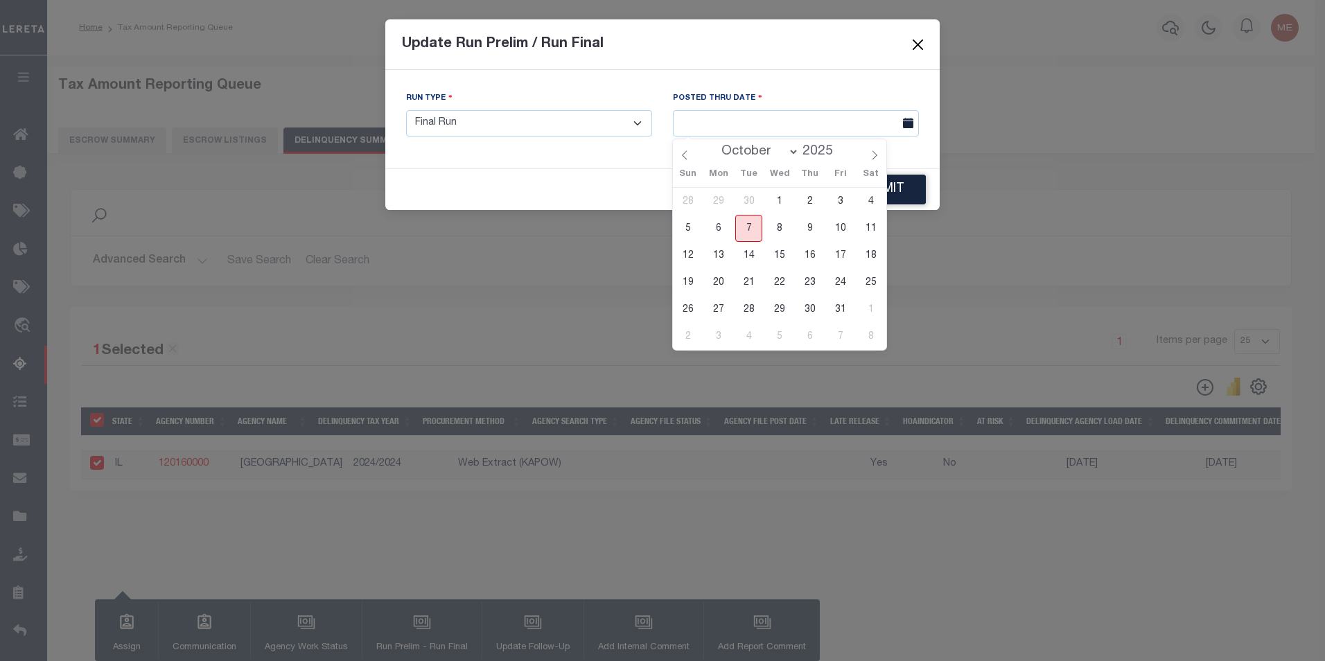
click at [750, 232] on span "7" at bounding box center [748, 228] width 27 height 27
type input "[DATE]"
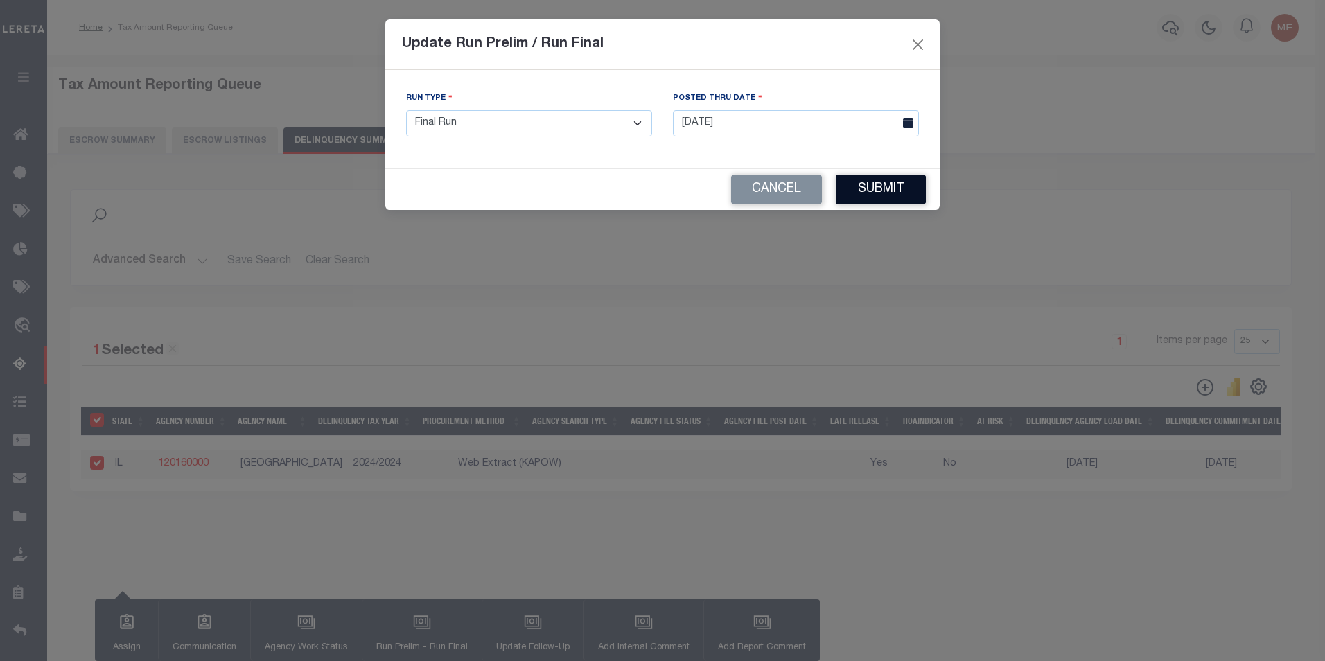
click at [865, 191] on button "Submit" at bounding box center [881, 190] width 90 height 30
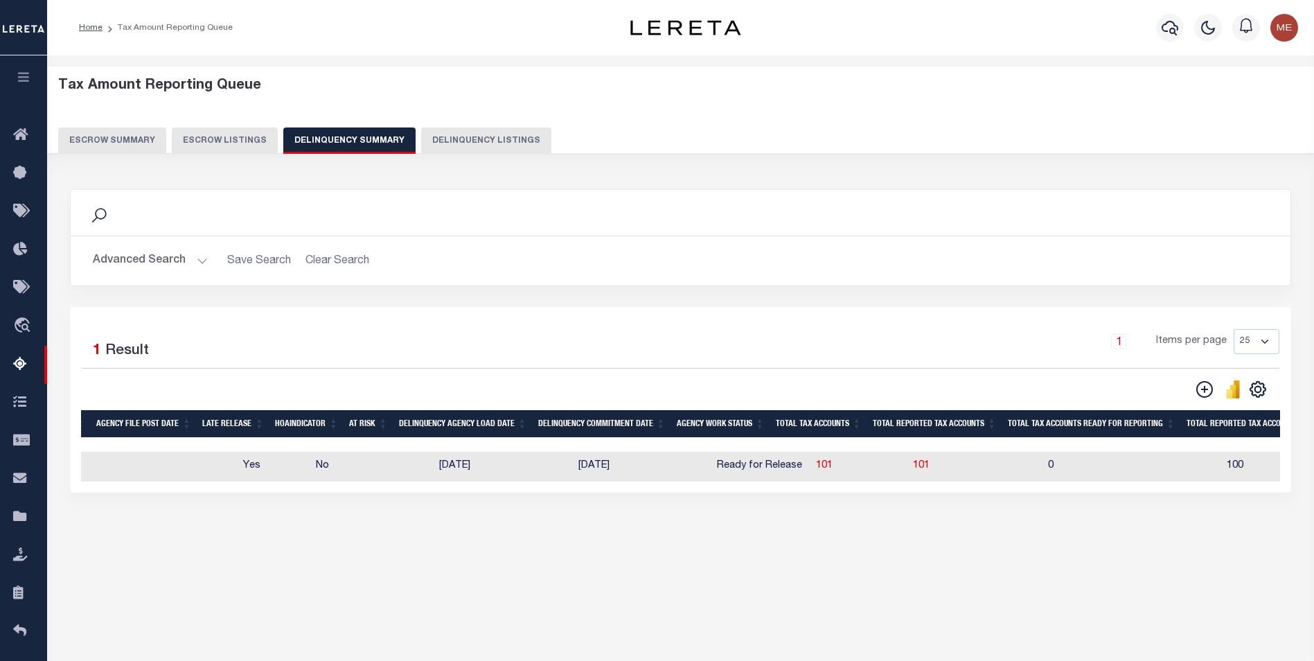
scroll to position [0, 558]
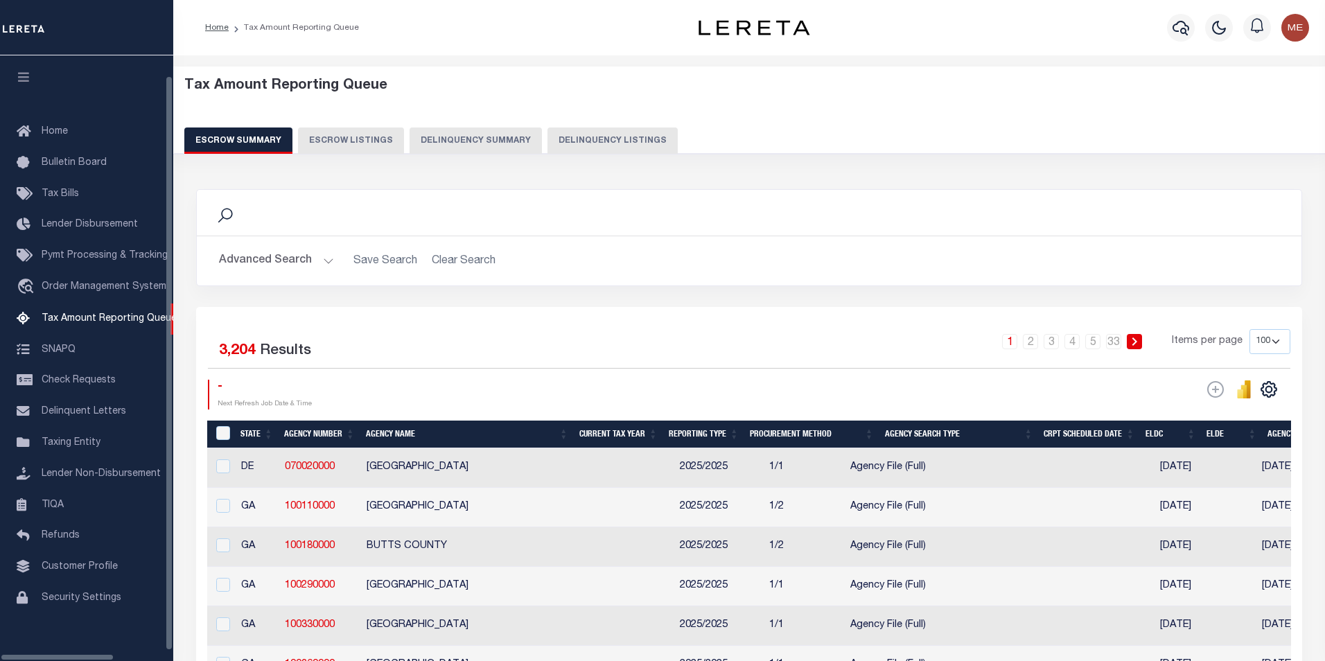
select select "100"
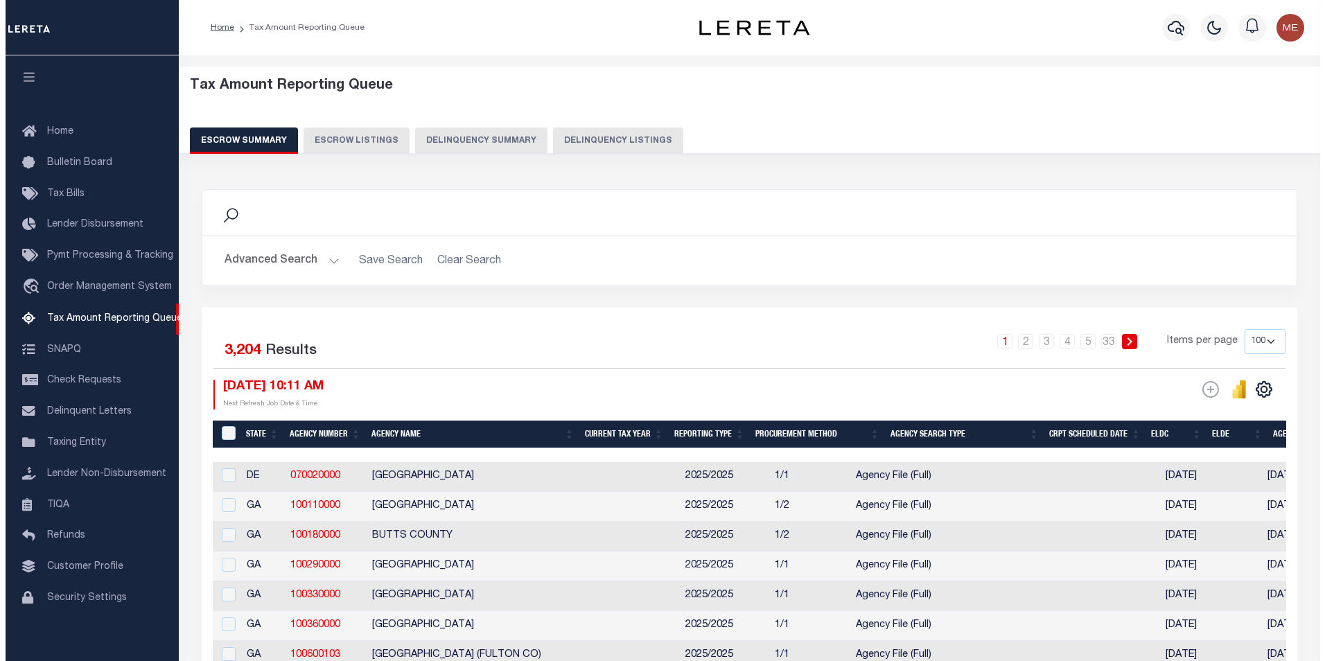
scroll to position [14, 0]
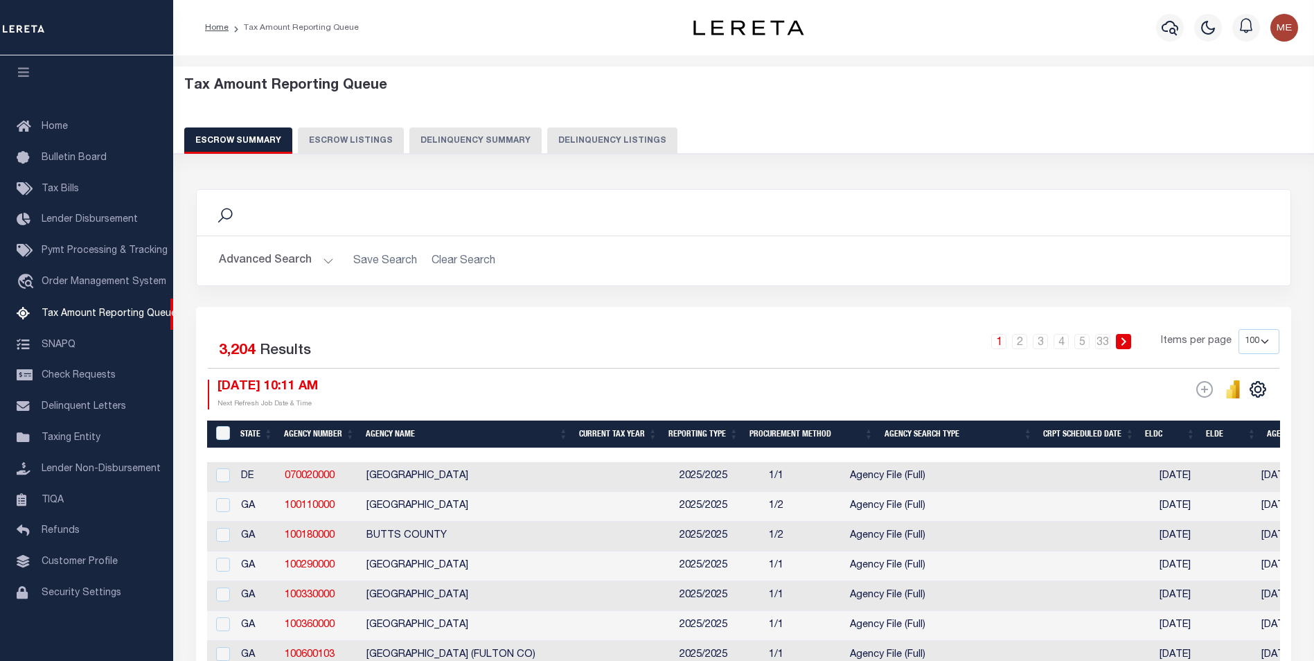
click at [479, 126] on div "Tax Amount Reporting Queue Escrow Summary Escrow Listings Delinquency Summary" at bounding box center [744, 116] width 1120 height 76
click at [469, 141] on button "Delinquency Summary" at bounding box center [475, 140] width 132 height 26
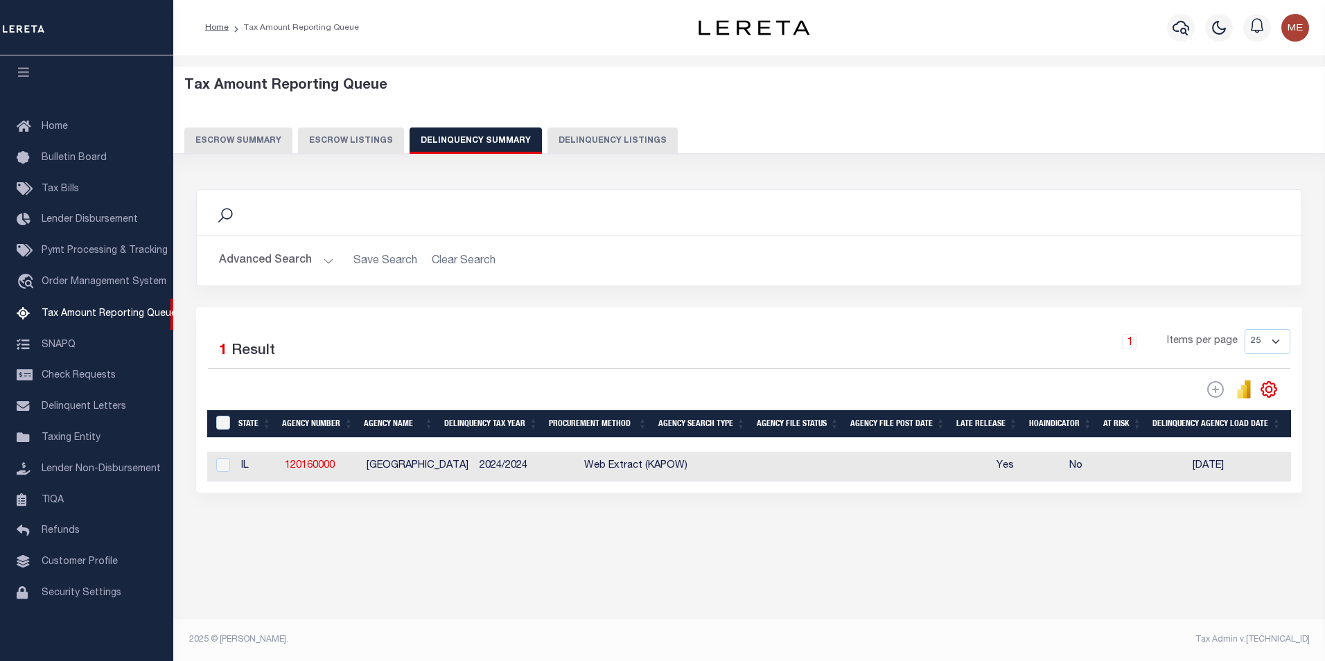
click at [320, 262] on button "Advanced Search" at bounding box center [276, 260] width 115 height 27
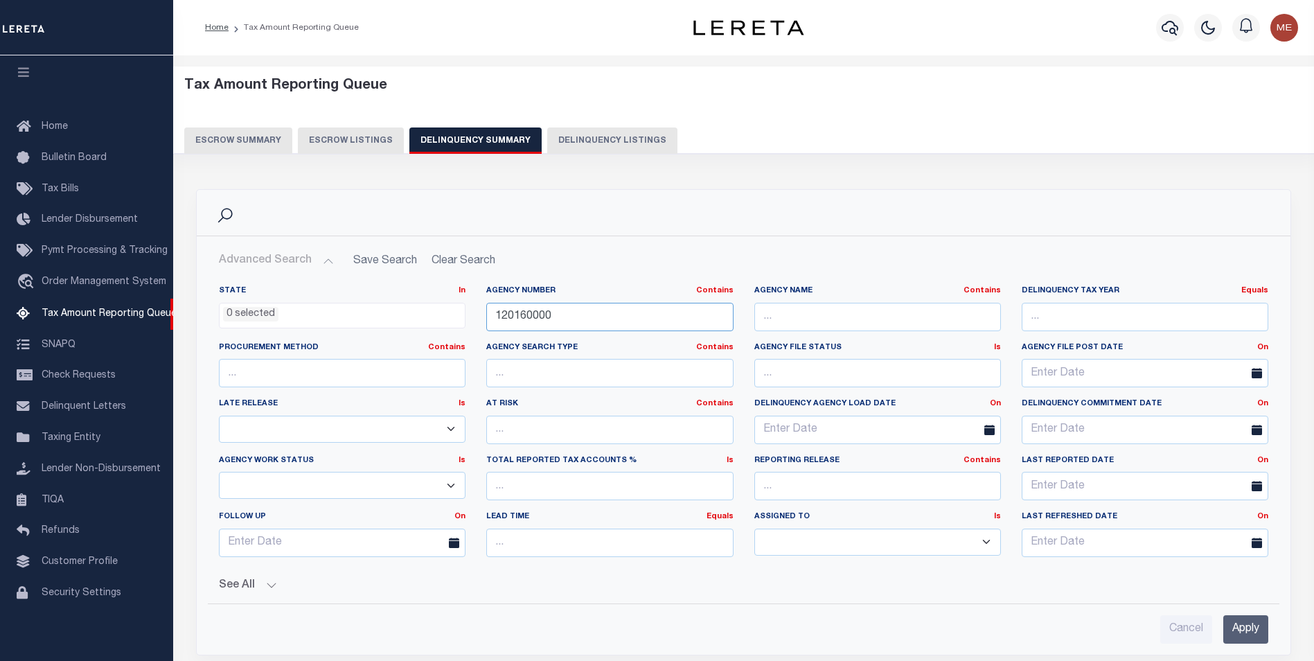
click at [642, 311] on input "120160000" at bounding box center [609, 317] width 247 height 28
paste input "457002300"
type input "457002300"
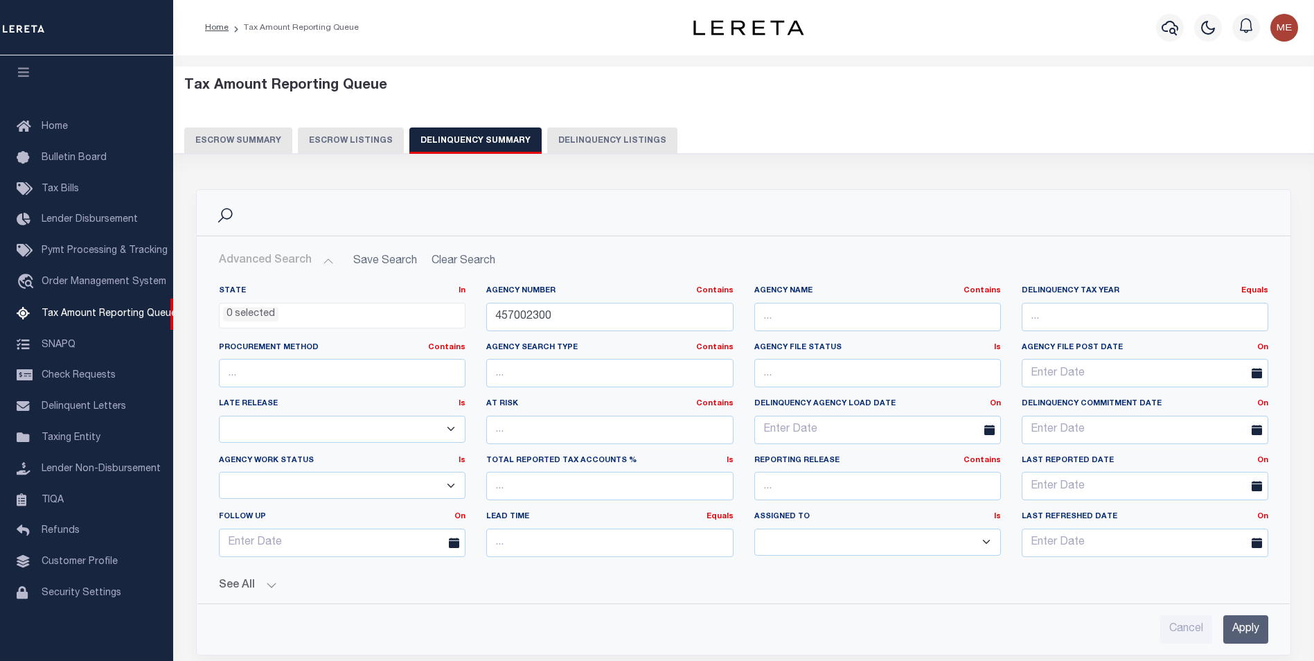
click at [1239, 639] on input "Apply" at bounding box center [1245, 629] width 45 height 28
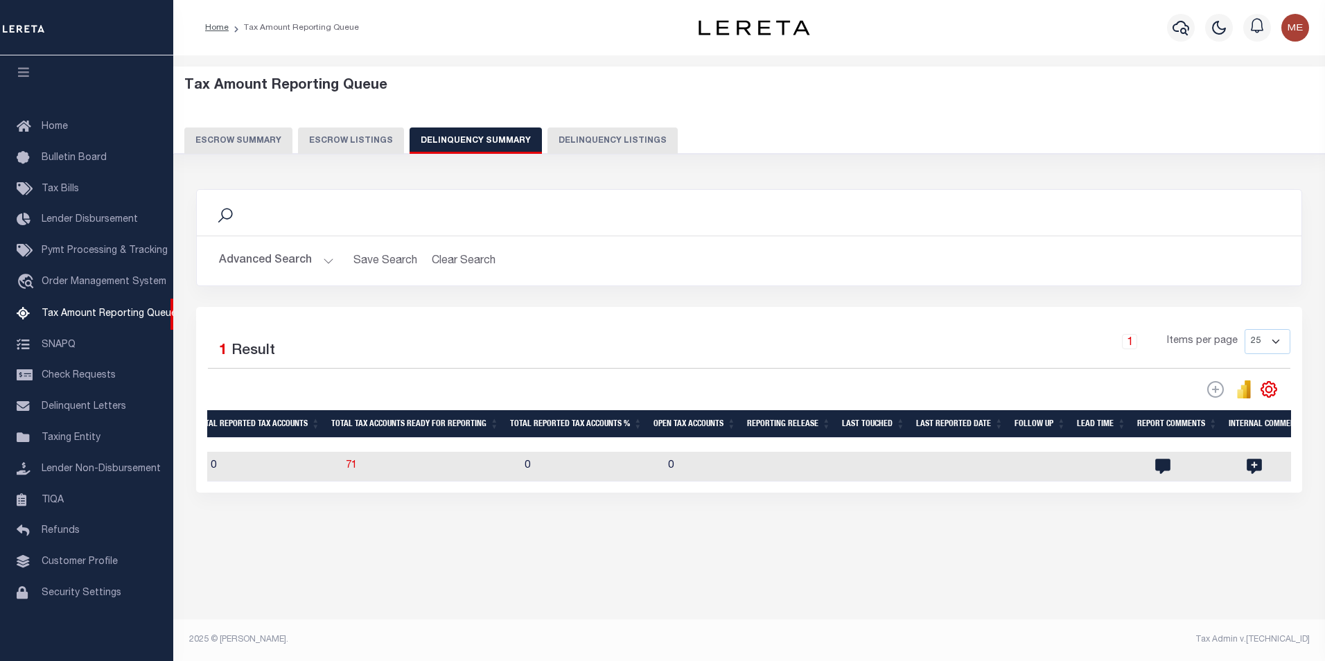
scroll to position [0, 0]
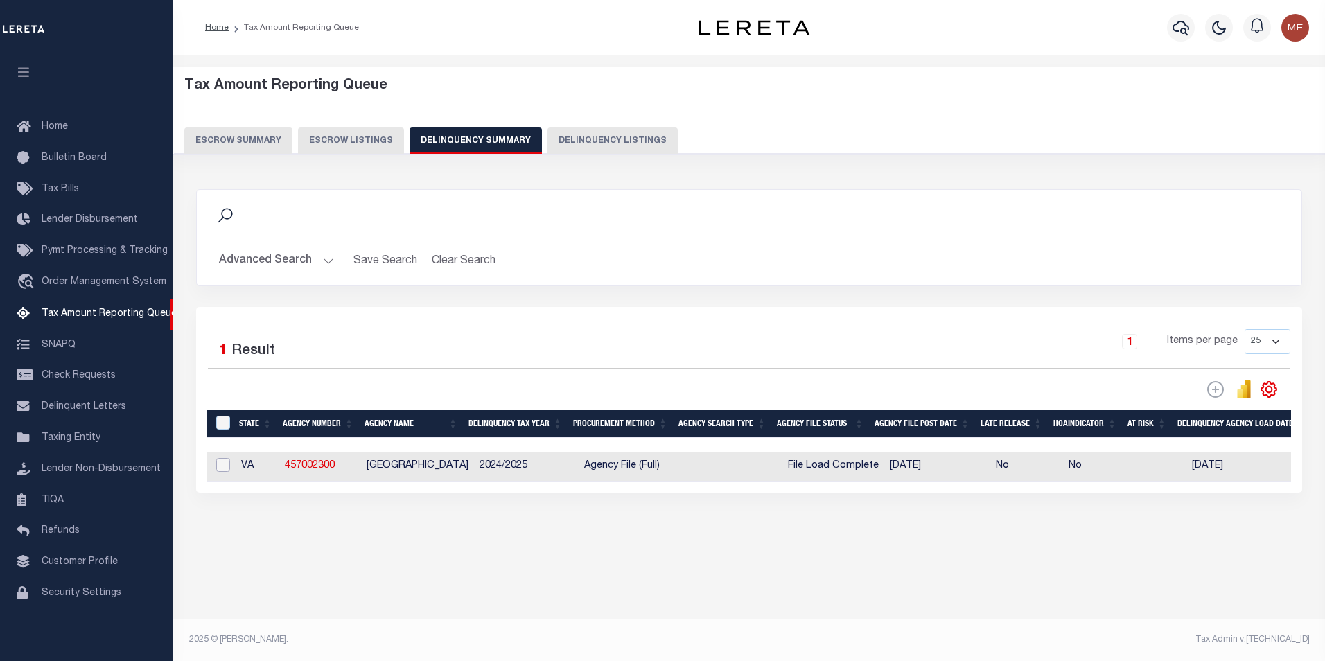
click at [220, 468] on input "checkbox" at bounding box center [223, 465] width 14 height 14
checkbox input "true"
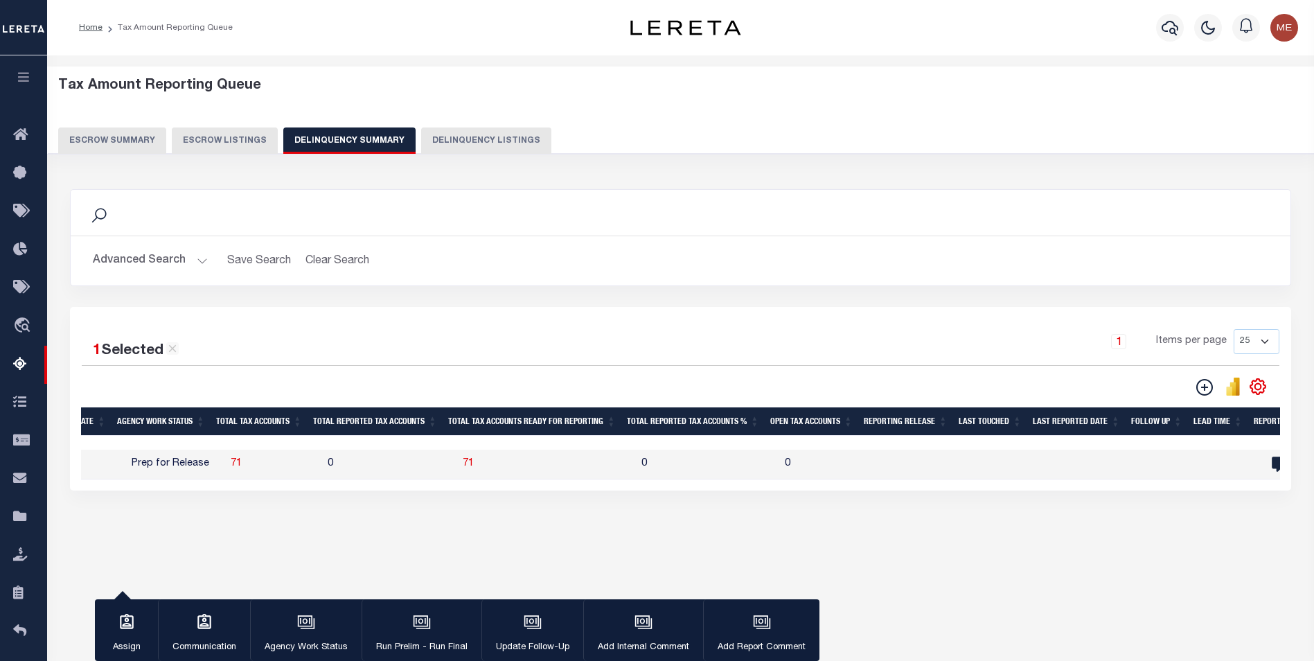
scroll to position [0, 727]
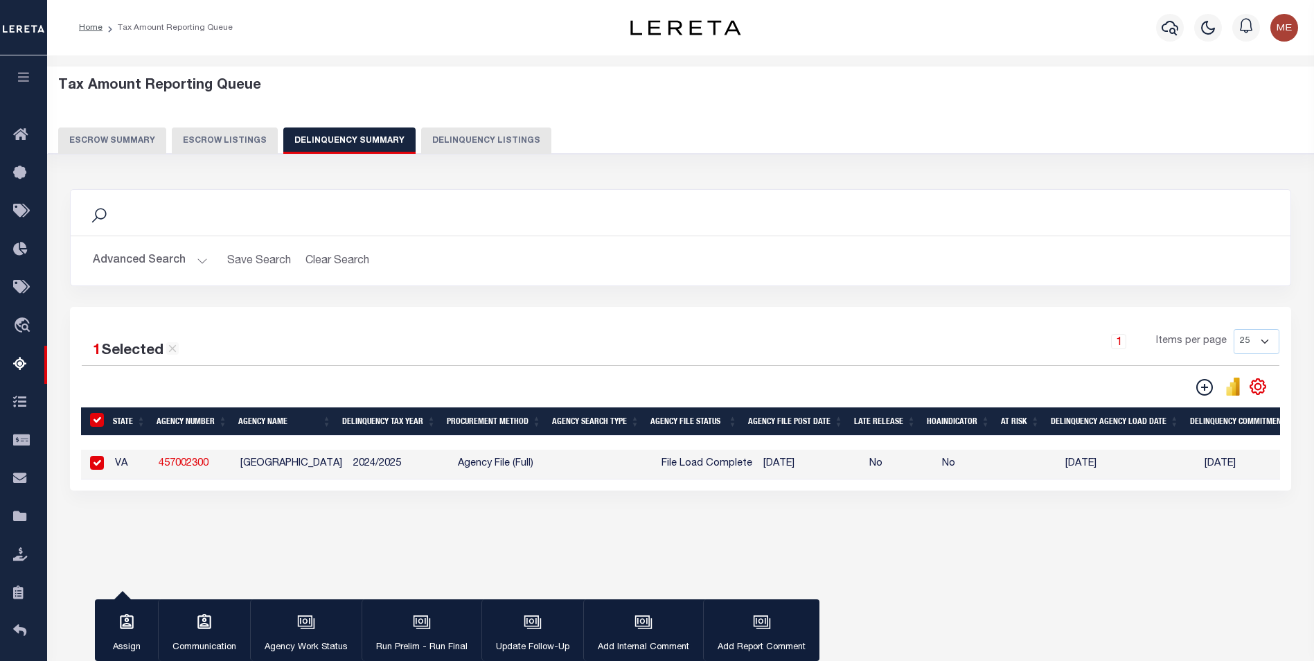
click at [410, 637] on div "button" at bounding box center [422, 623] width 35 height 35
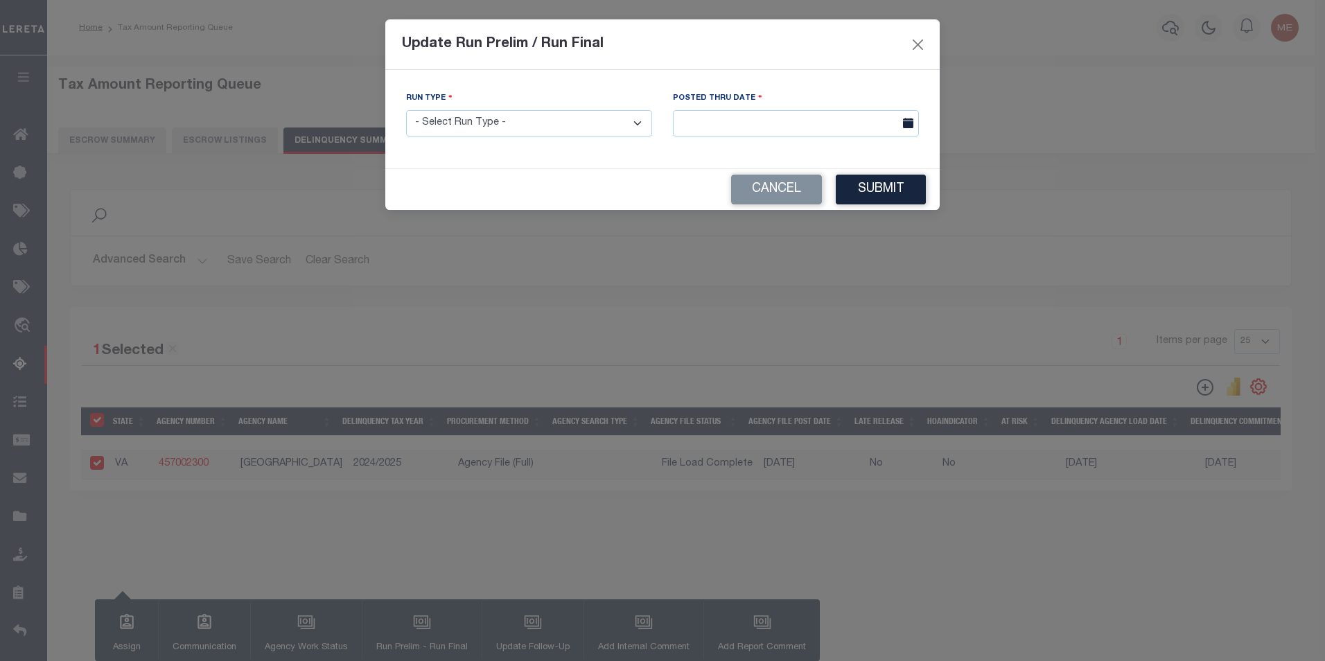
click at [504, 131] on select "- Select Run Type - Prelim Run Final Run" at bounding box center [529, 123] width 246 height 27
select select "P"
click at [406, 110] on select "- Select Run Type - Prelim Run Final Run" at bounding box center [529, 123] width 246 height 27
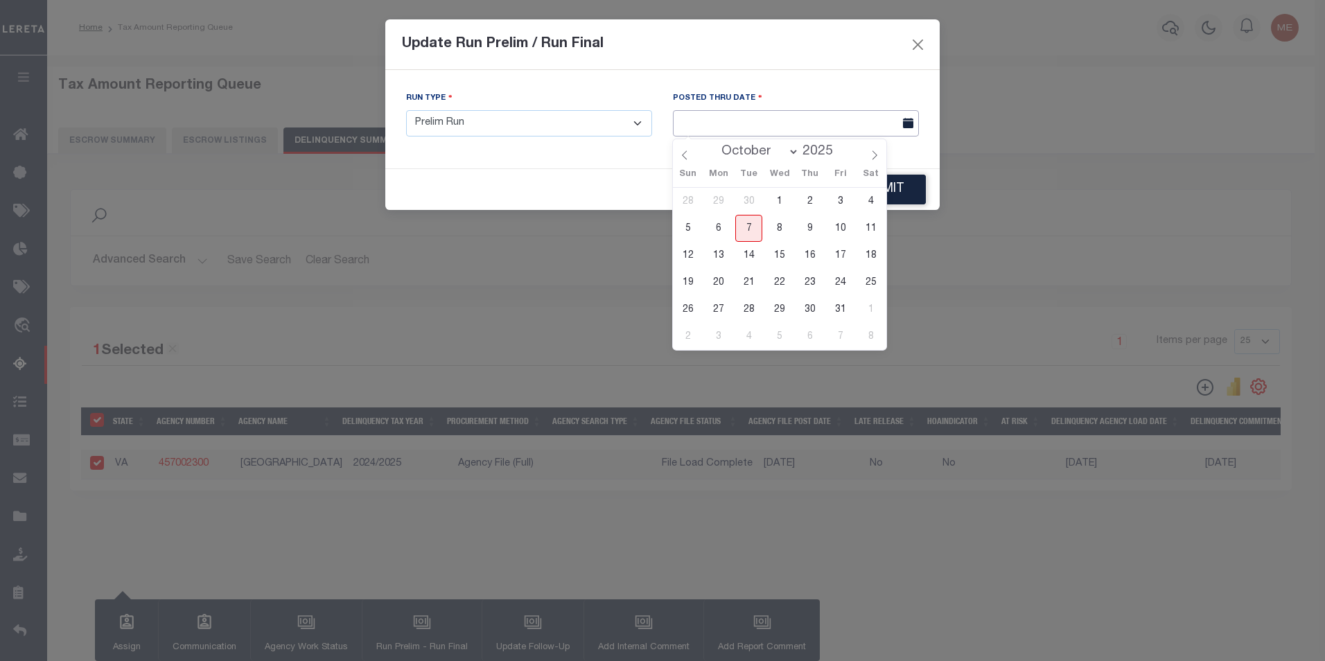
click at [731, 118] on input "text" at bounding box center [796, 123] width 246 height 27
click at [752, 230] on span "7" at bounding box center [748, 228] width 27 height 27
type input "[DATE]"
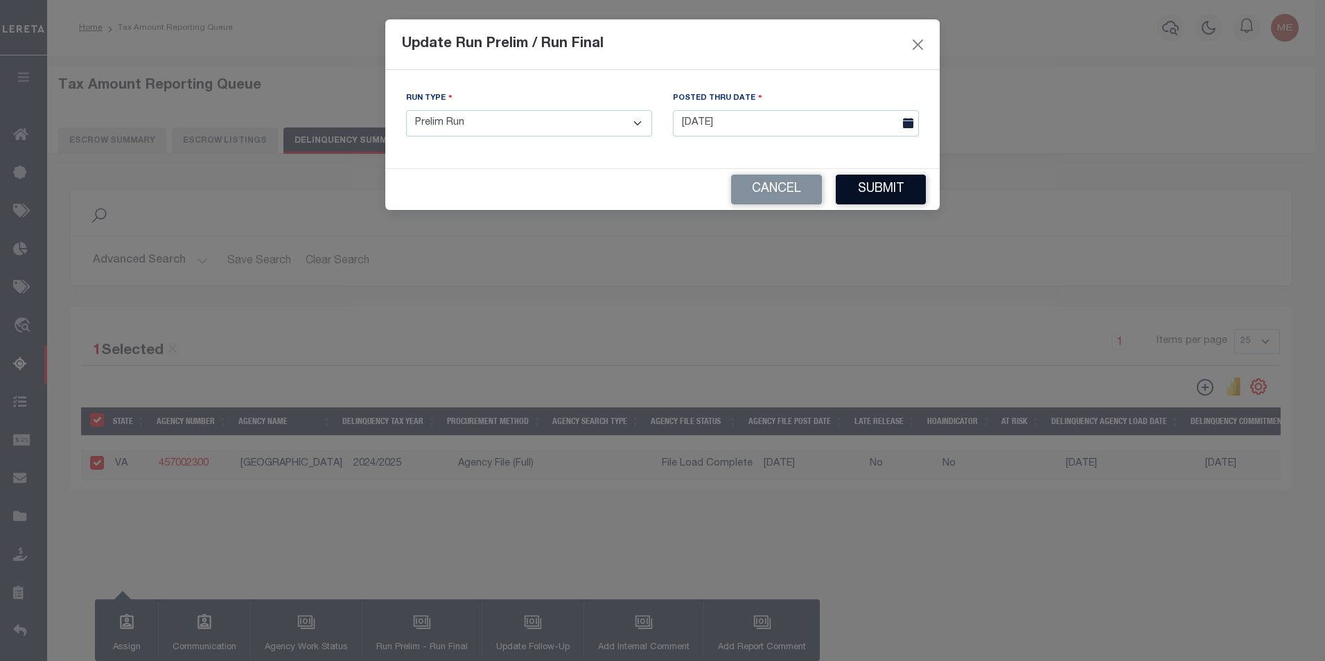
click at [888, 193] on button "Submit" at bounding box center [881, 190] width 90 height 30
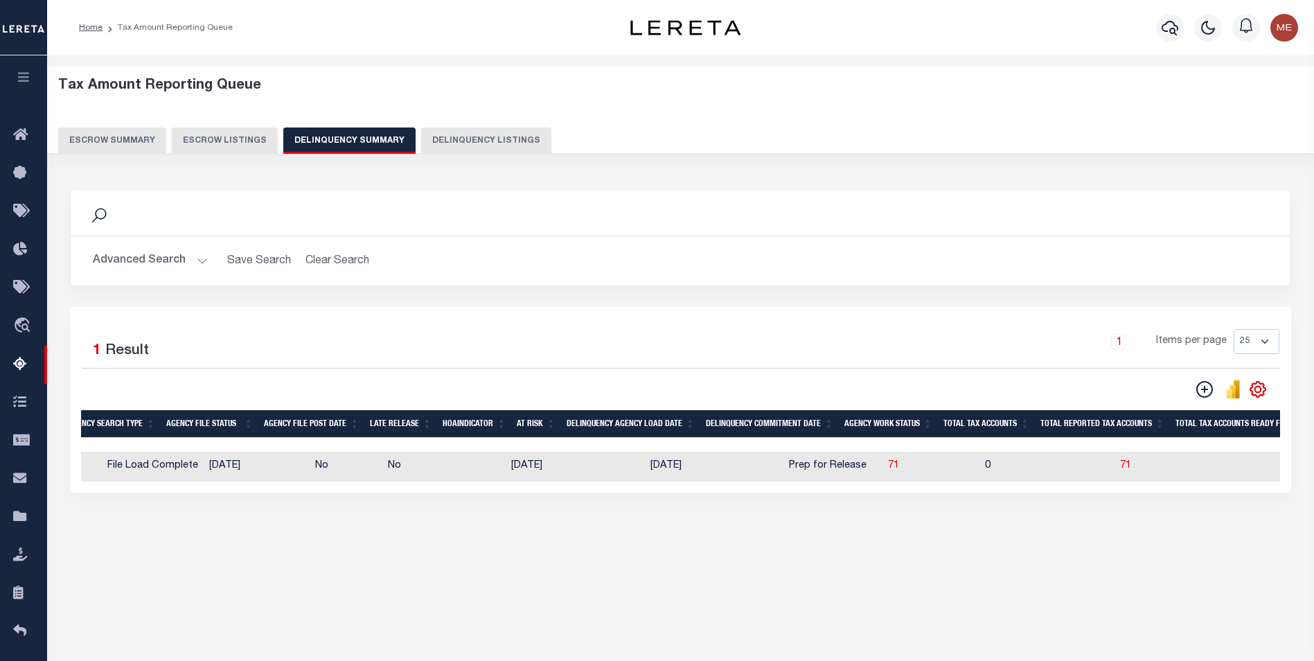
scroll to position [0, 69]
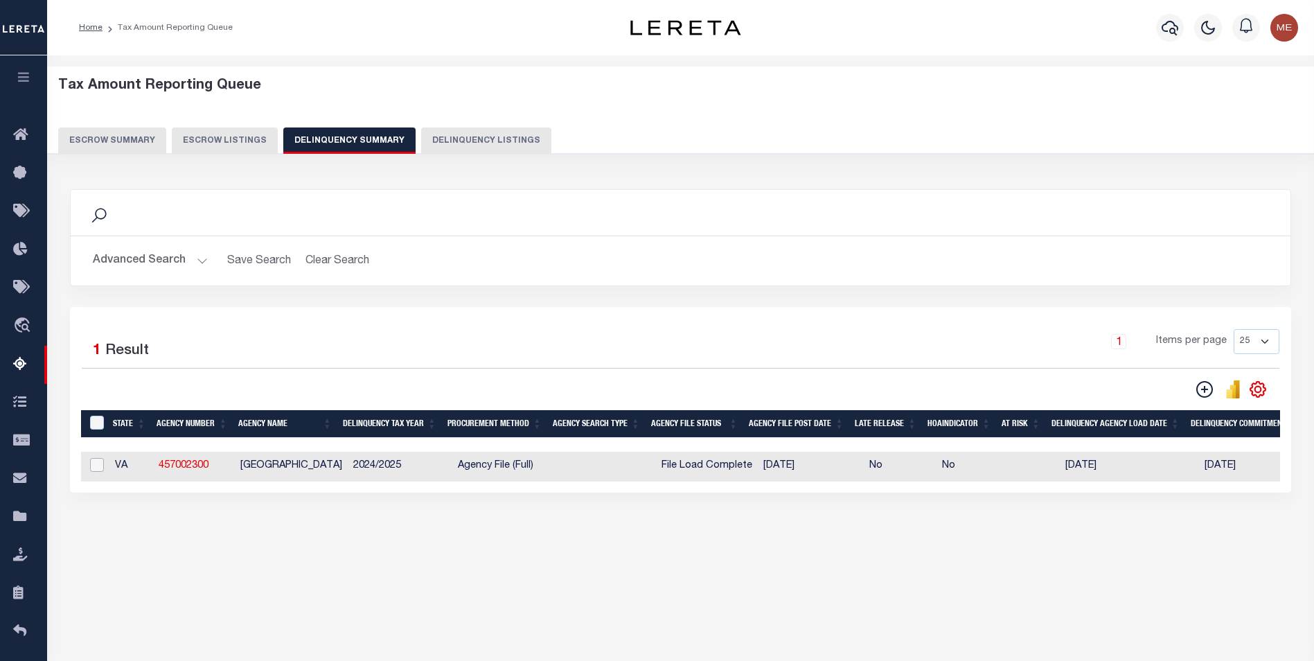
click at [91, 467] on input "checkbox" at bounding box center [97, 465] width 14 height 14
checkbox input "true"
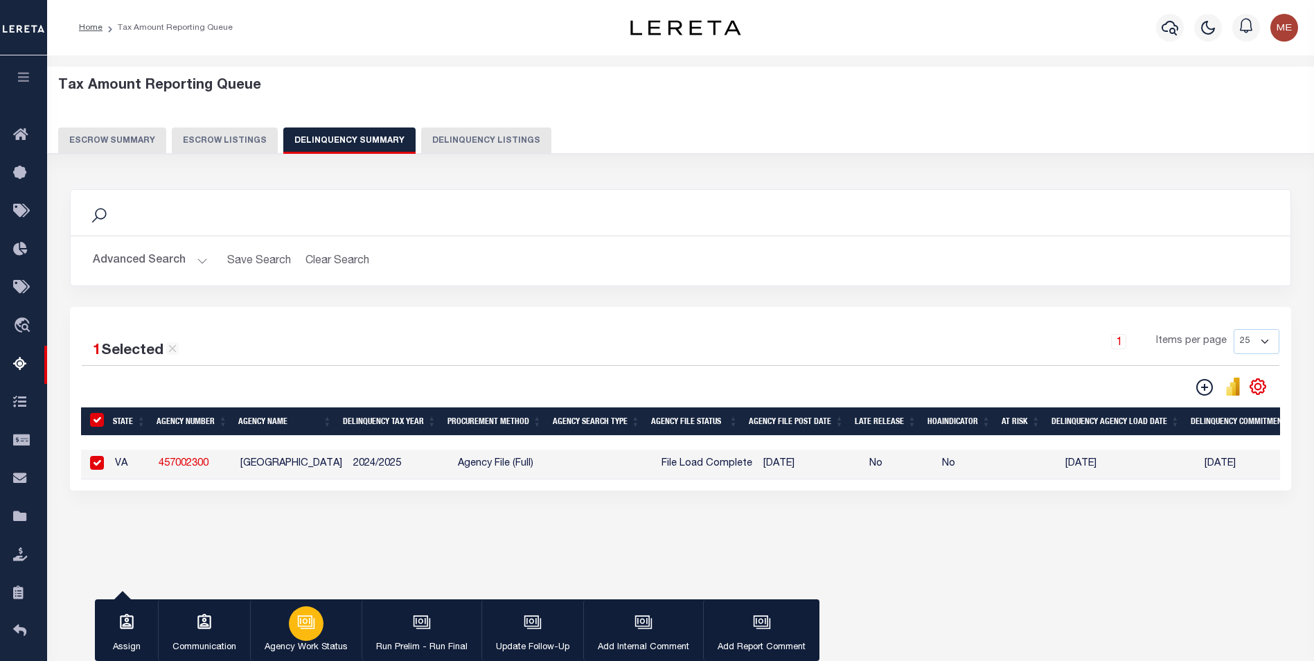
click at [303, 633] on div "button" at bounding box center [306, 623] width 35 height 35
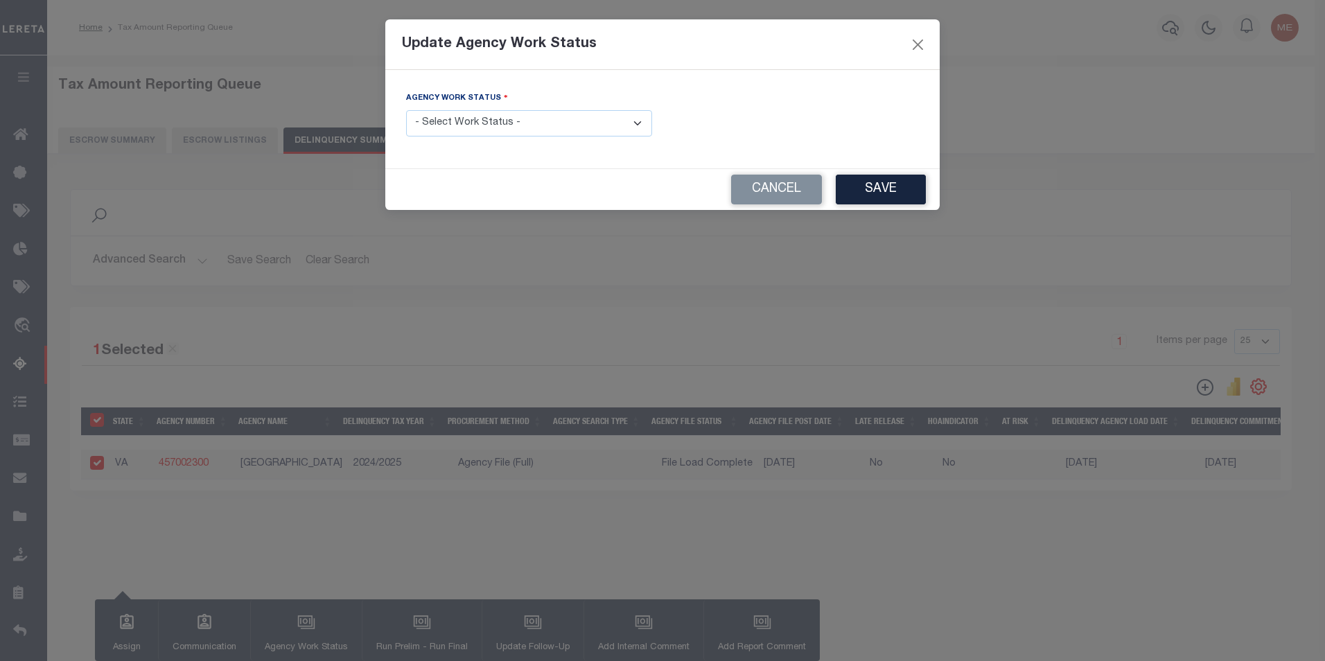
click at [484, 130] on select "- Select Work Status - In Progress Pending Agency Follow-up Pending QC Ready fo…" at bounding box center [529, 123] width 246 height 27
select select "6"
click at [406, 110] on select "- Select Work Status - In Progress Pending Agency Follow-up Pending QC Ready fo…" at bounding box center [529, 123] width 246 height 27
click at [890, 190] on button "Save" at bounding box center [881, 190] width 90 height 30
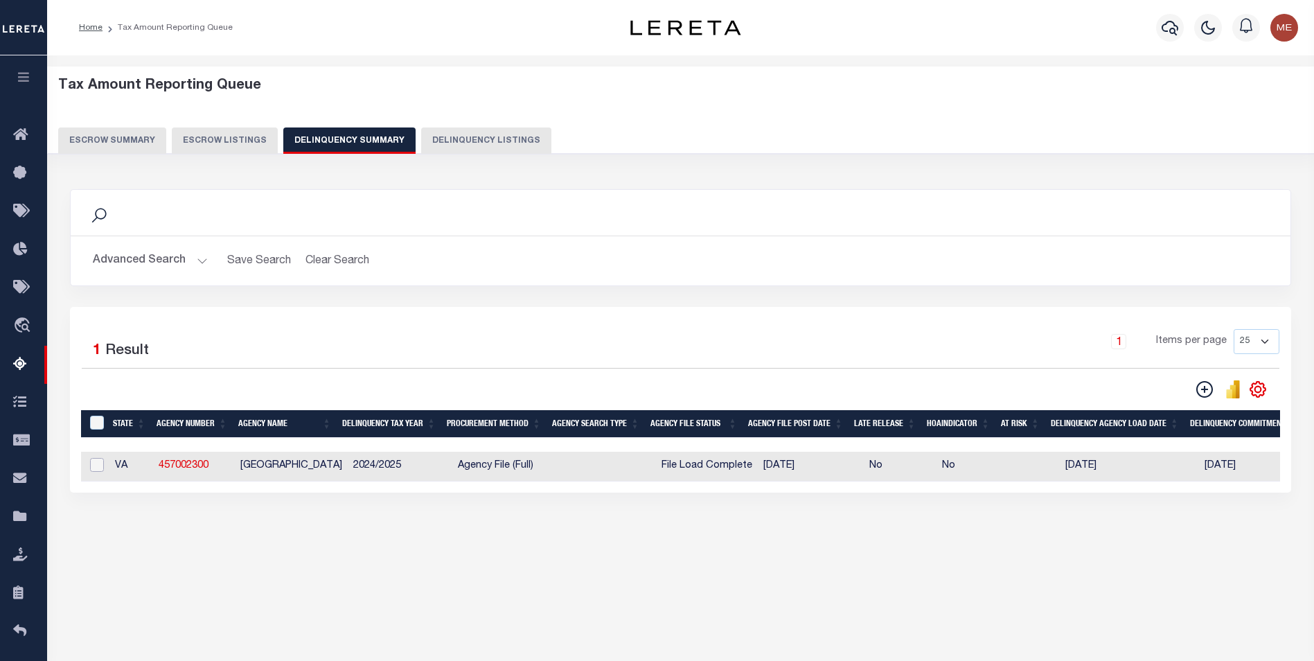
click at [98, 472] on input "checkbox" at bounding box center [97, 465] width 14 height 14
checkbox input "true"
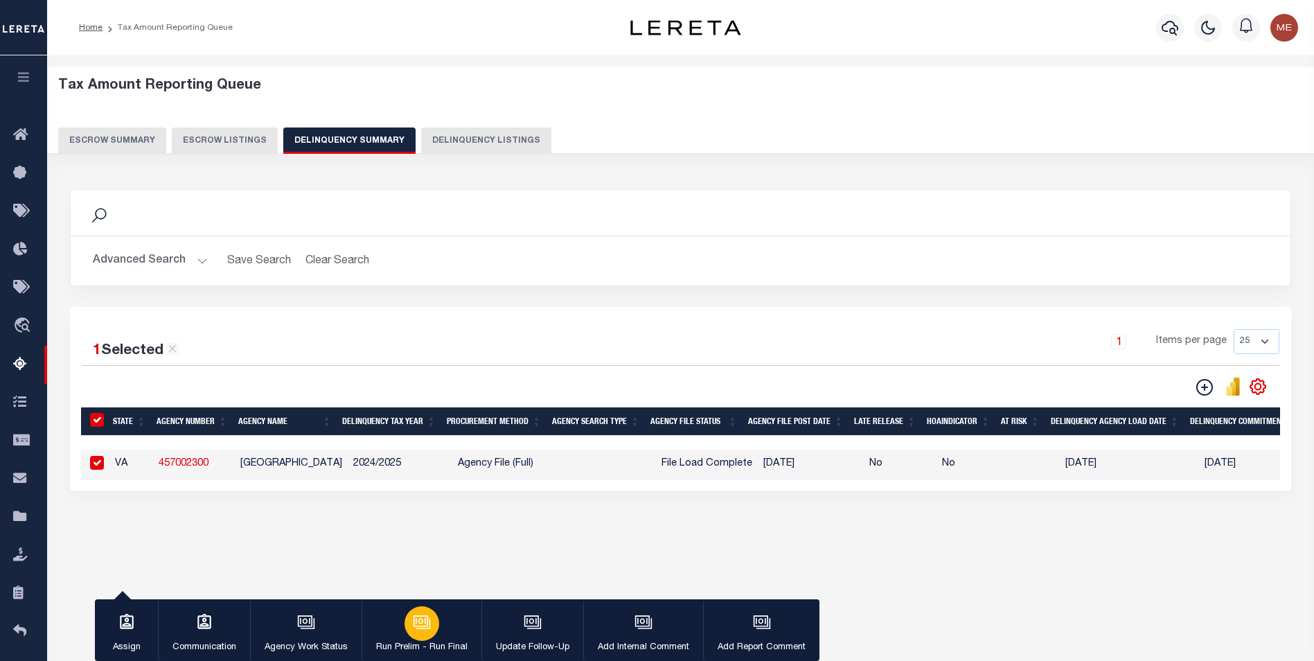
click at [398, 619] on button "Run Prelim - Run Final" at bounding box center [422, 630] width 120 height 62
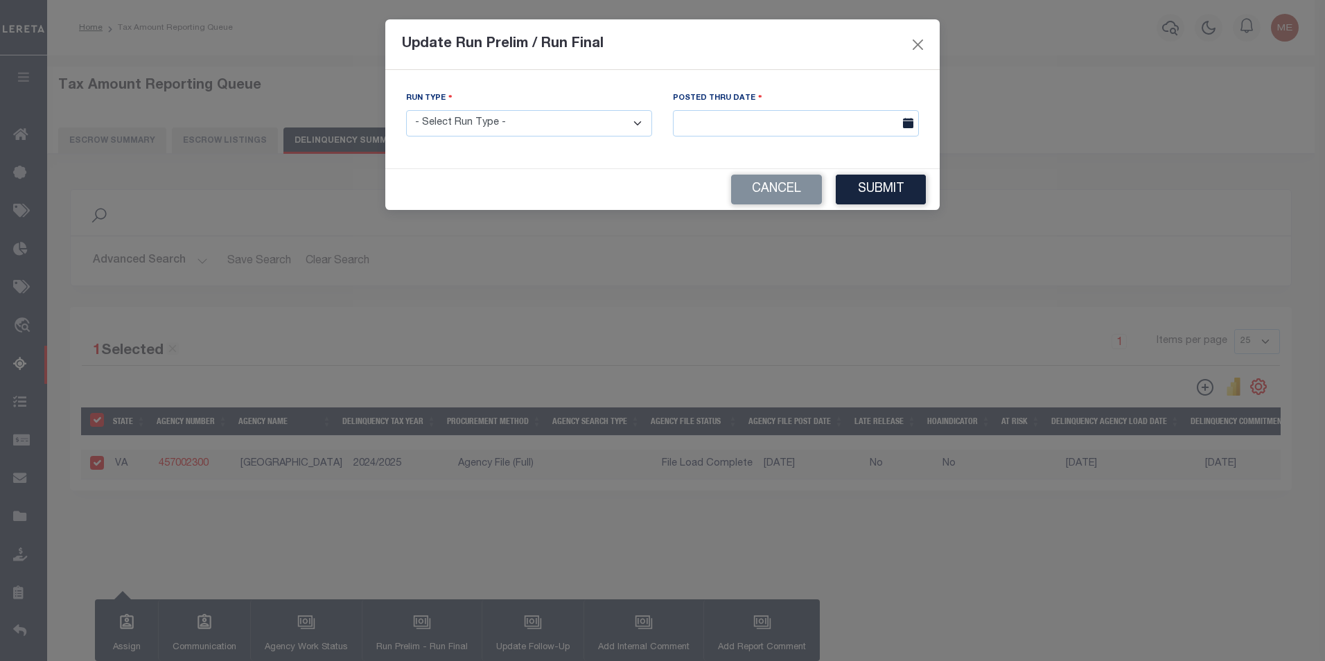
click at [537, 127] on select "- Select Run Type - Prelim Run Final Run" at bounding box center [529, 123] width 246 height 27
select select "F"
click at [406, 110] on select "- Select Run Type - Prelim Run Final Run" at bounding box center [529, 123] width 246 height 27
click at [838, 127] on input "text" at bounding box center [796, 123] width 246 height 27
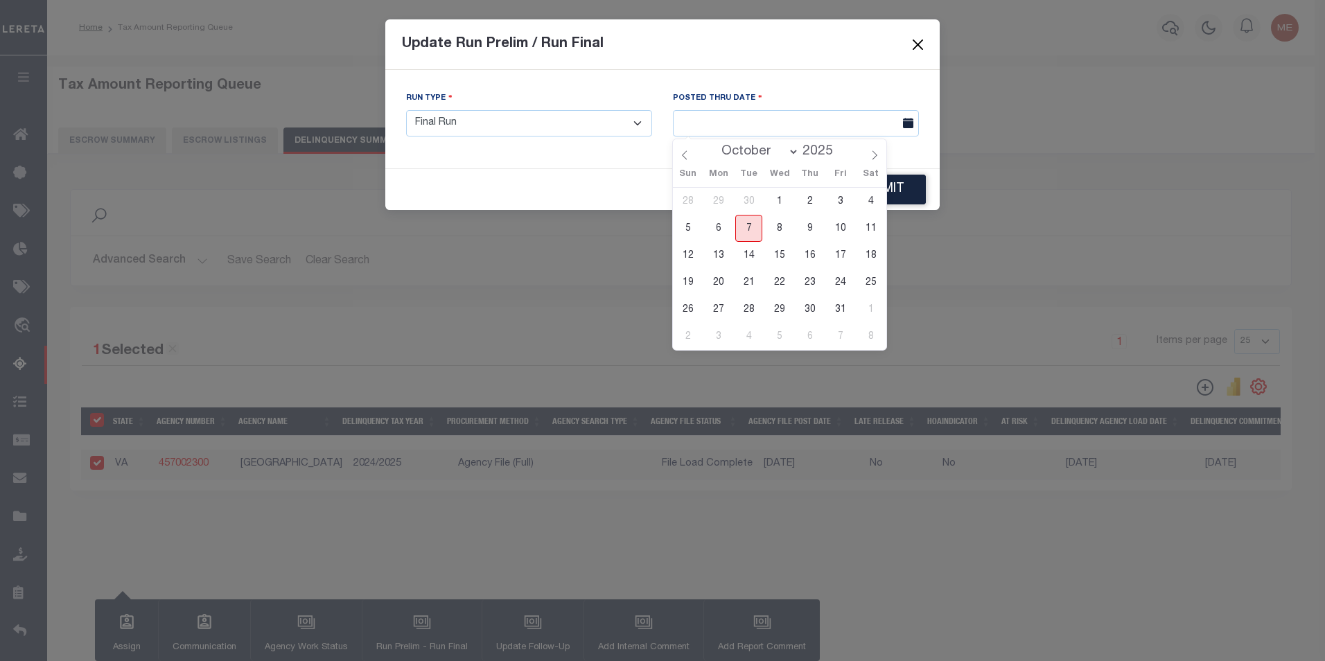
click at [742, 233] on span "7" at bounding box center [748, 228] width 27 height 27
type input "[DATE]"
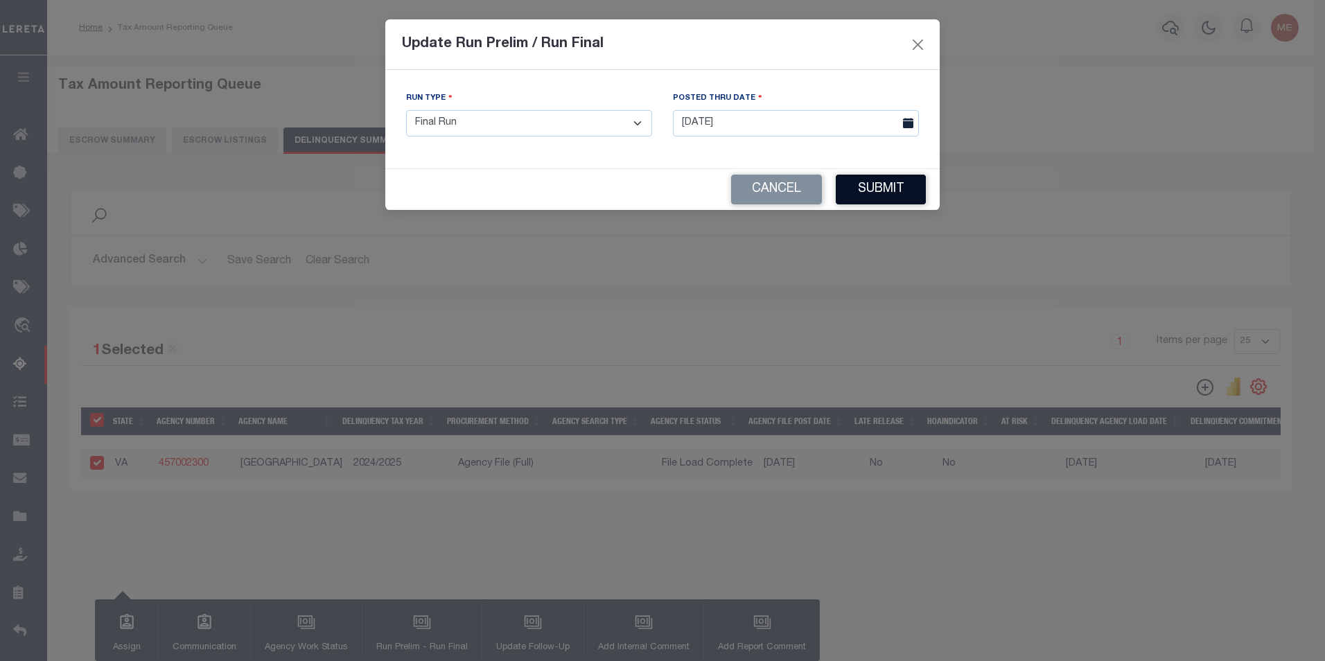
click at [912, 186] on button "Submit" at bounding box center [881, 190] width 90 height 30
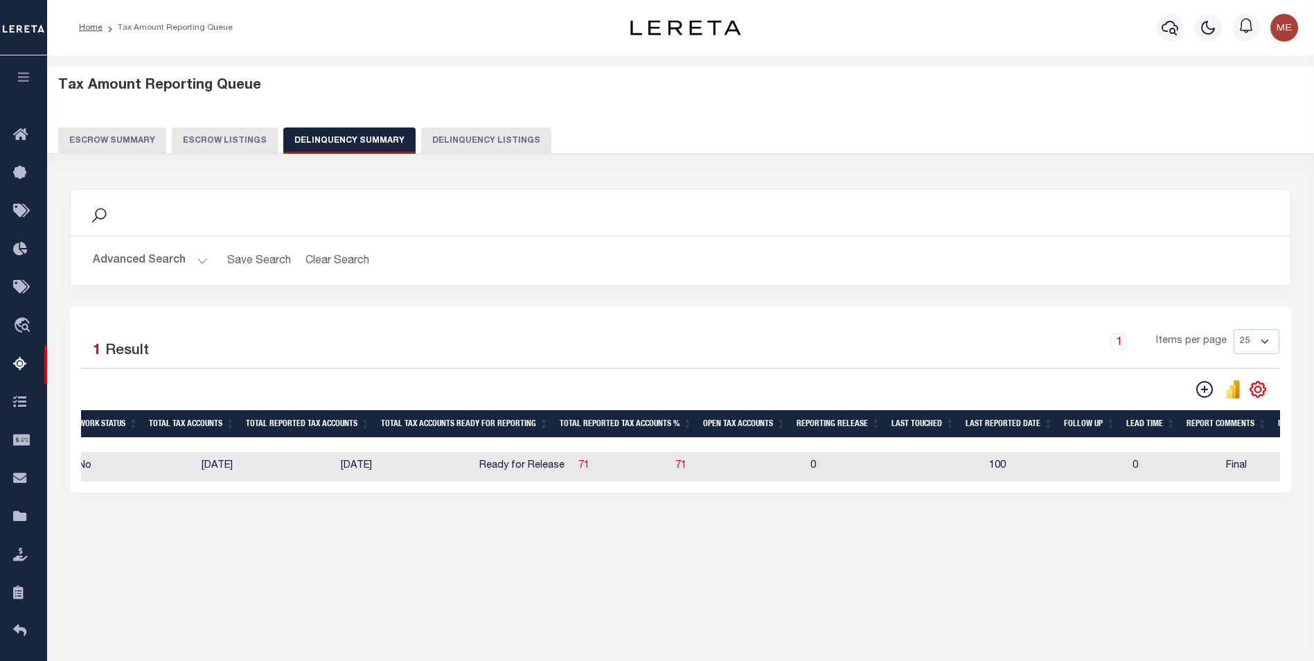
scroll to position [0, 864]
